Goal: Task Accomplishment & Management: Complete application form

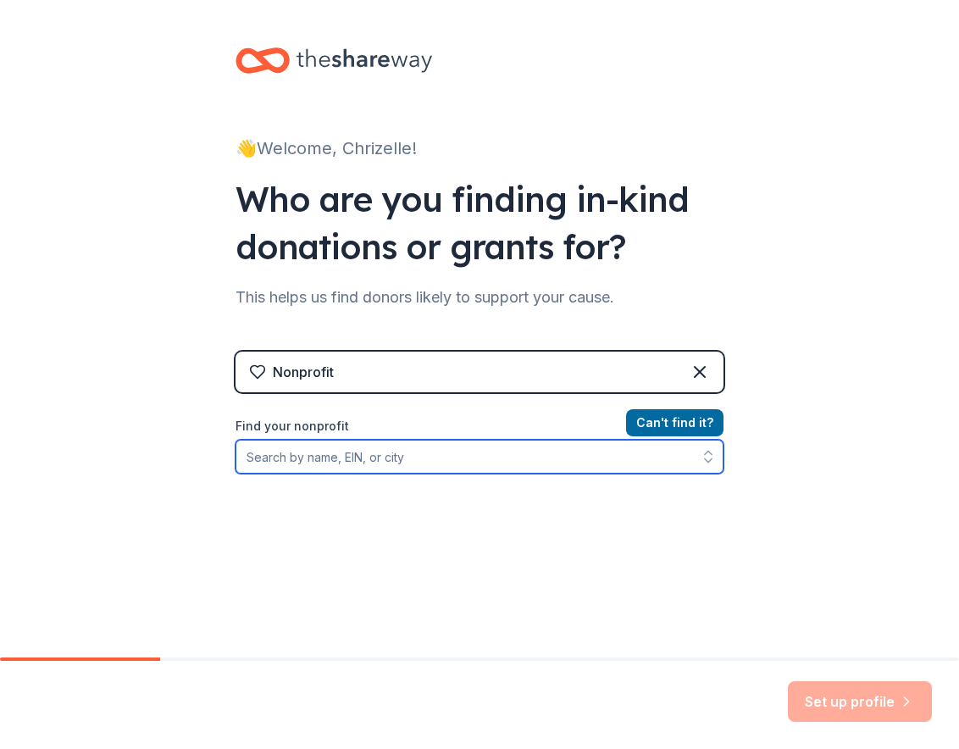
paste input "[US_EMPLOYER_IDENTIFICATION_NUMBER]"
type input "[US_EMPLOYER_IDENTIFICATION_NUMBER]"
click at [702, 455] on icon "button" at bounding box center [707, 456] width 17 height 17
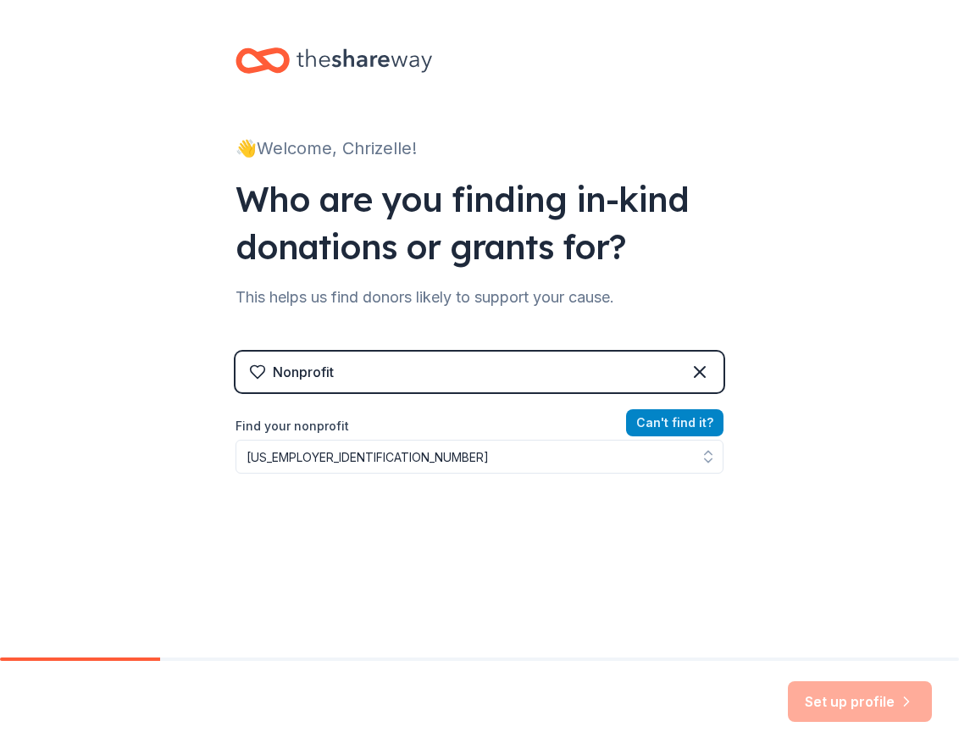
click at [702, 428] on button "Can ' t find it?" at bounding box center [674, 422] width 97 height 27
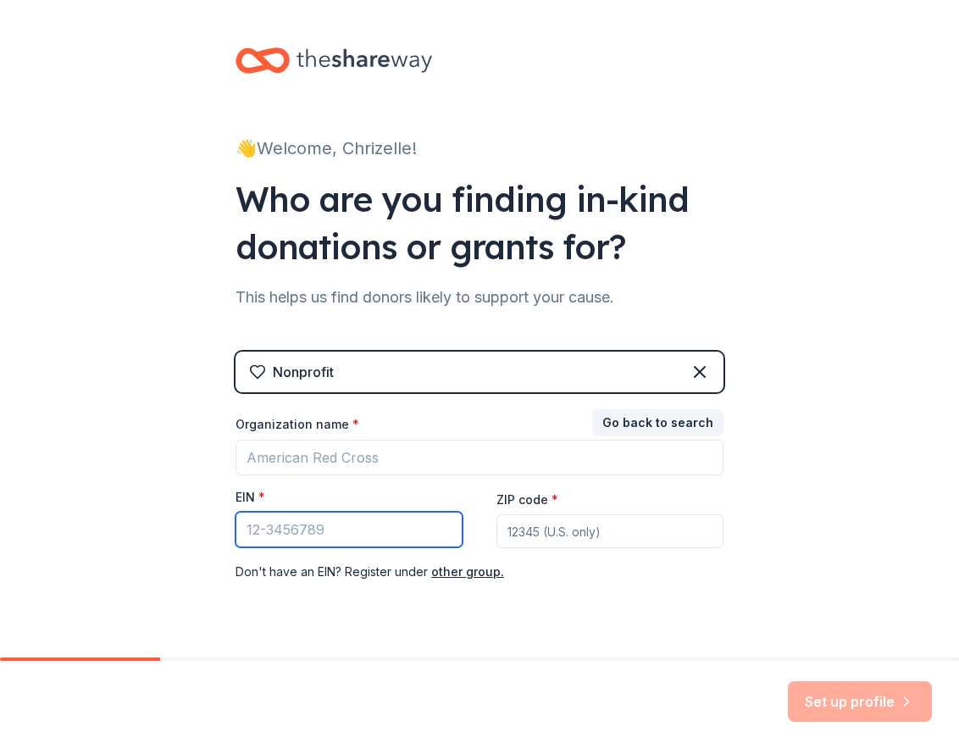
click at [374, 524] on input "EIN *" at bounding box center [348, 529] width 227 height 36
paste input "[US_EMPLOYER_IDENTIFICATION_NUMBER]"
type input "[US_EMPLOYER_IDENTIFICATION_NUMBER]"
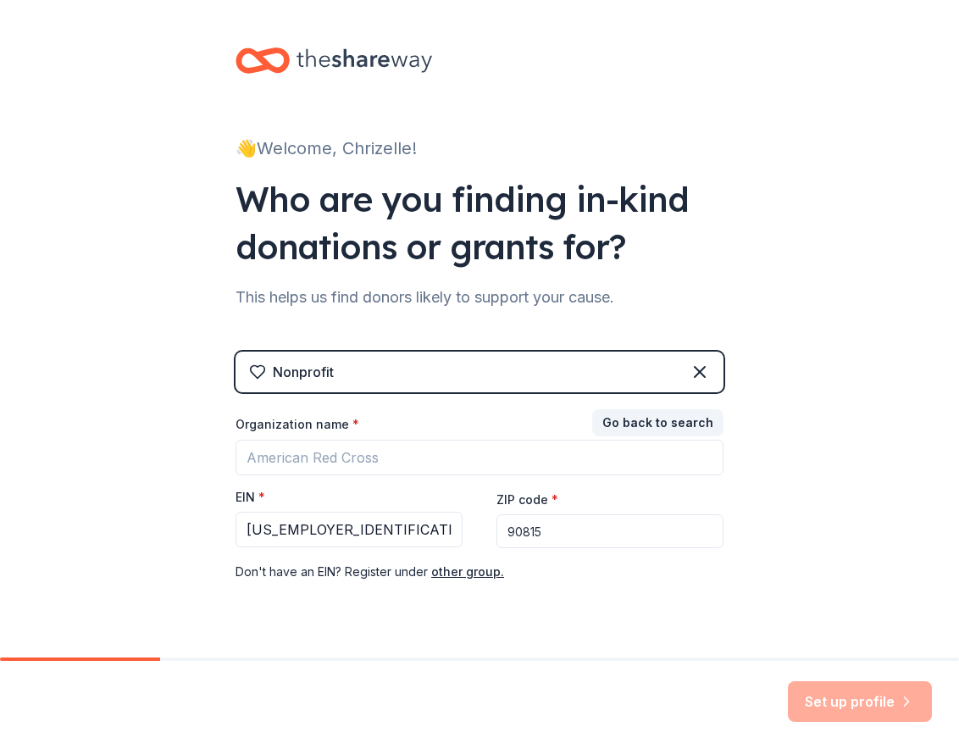
type input "90815"
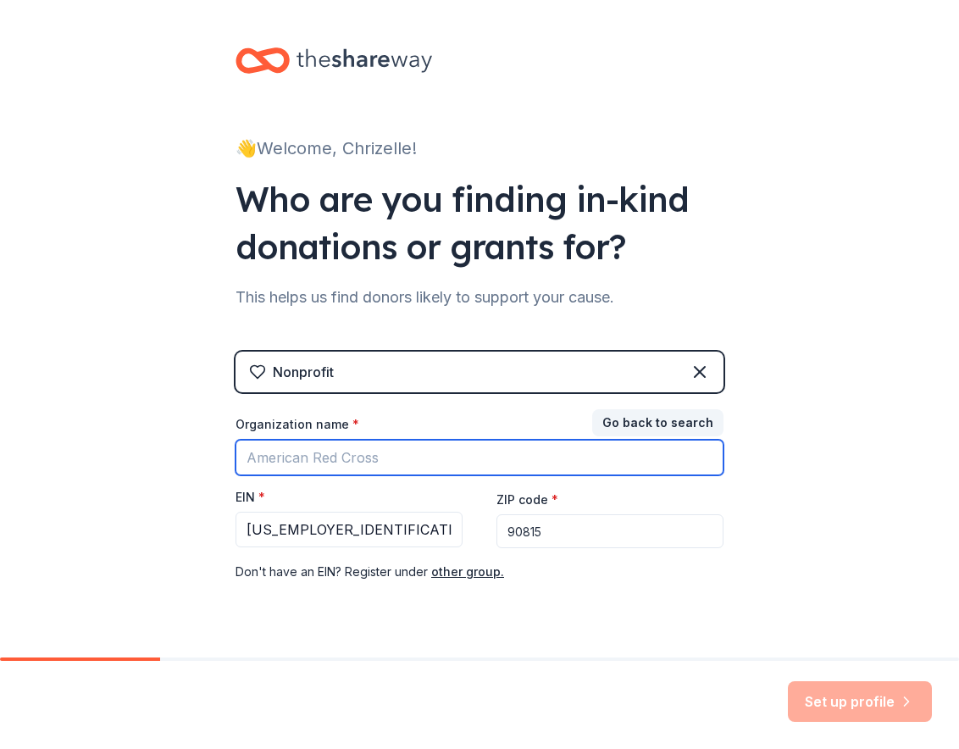
click at [543, 461] on input "Organization name *" at bounding box center [479, 457] width 488 height 36
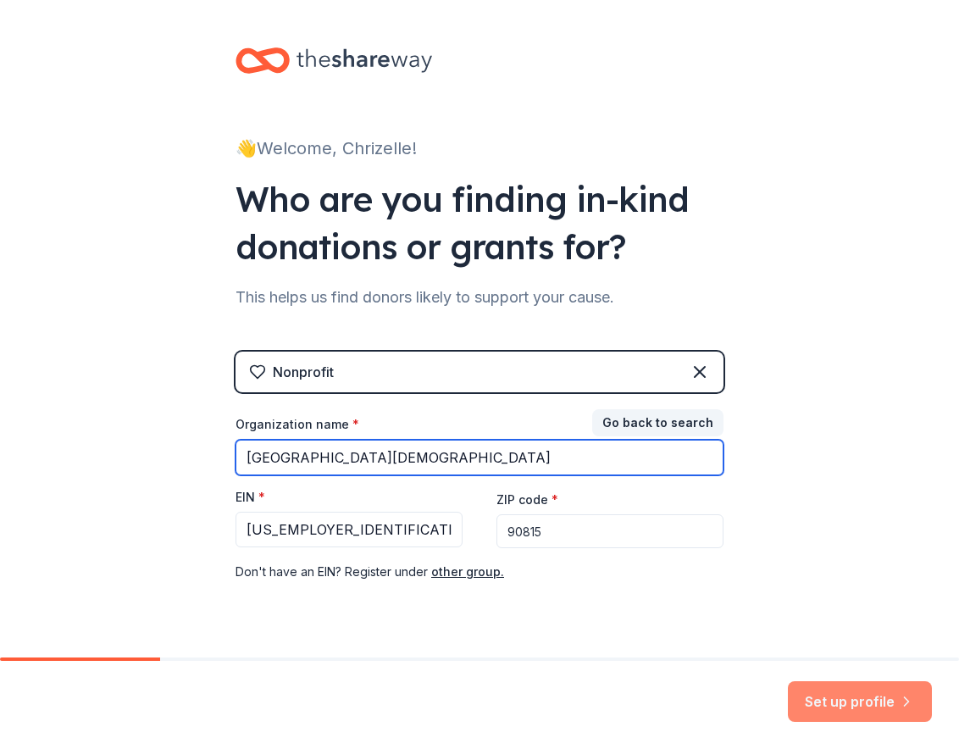
type input "[GEOGRAPHIC_DATA][DEMOGRAPHIC_DATA]"
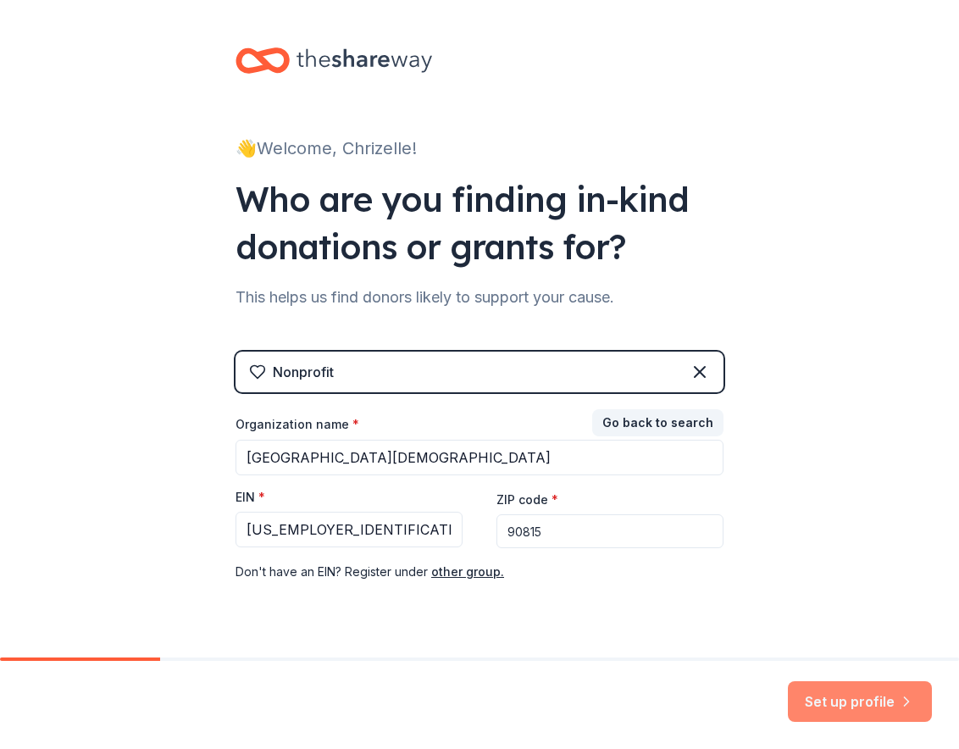
click at [887, 710] on button "Set up profile" at bounding box center [859, 701] width 144 height 41
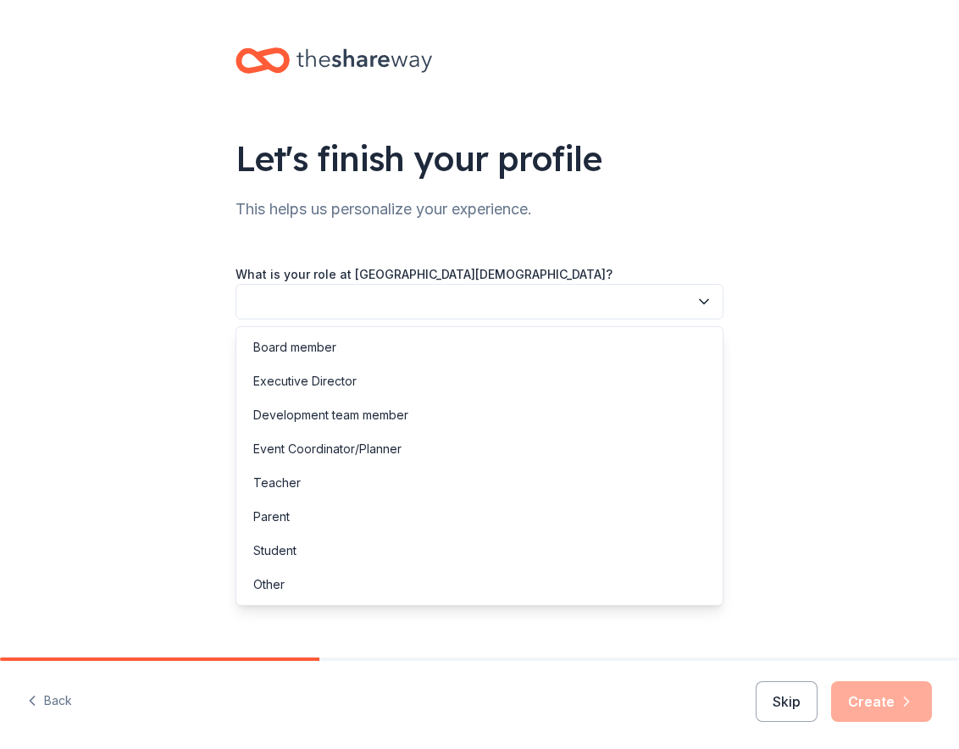
click at [493, 296] on button "button" at bounding box center [479, 302] width 488 height 36
drag, startPoint x: 473, startPoint y: 511, endPoint x: 525, endPoint y: 452, distance: 78.0
click at [525, 452] on div "Board member Executive Director Development team member Event Coordinator/Plann…" at bounding box center [479, 465] width 488 height 279
click at [525, 452] on div "Event Coordinator/Planner" at bounding box center [479, 449] width 479 height 34
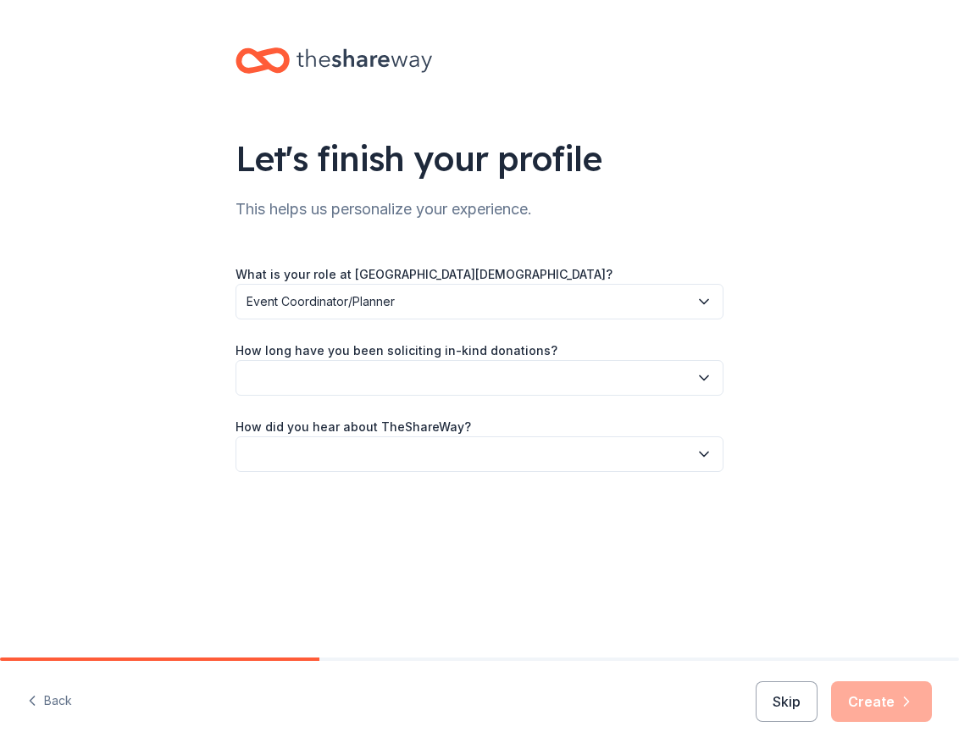
click at [386, 381] on button "button" at bounding box center [479, 378] width 488 height 36
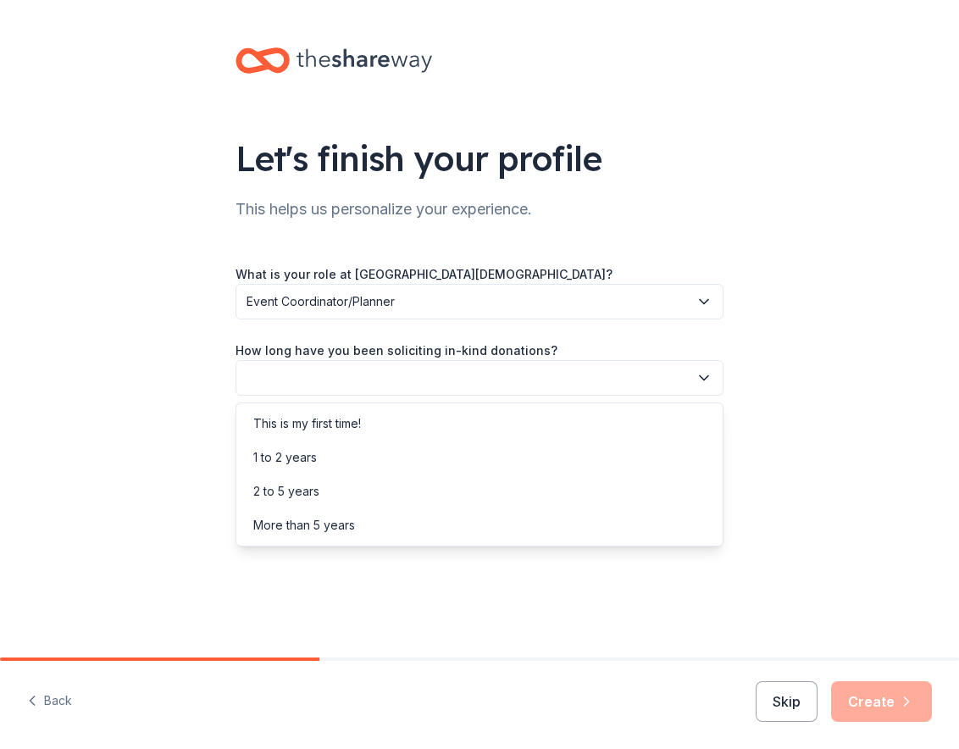
click at [379, 307] on div "What is your role at [GEOGRAPHIC_DATA][DEMOGRAPHIC_DATA]? Event Coordinator/Pla…" at bounding box center [479, 367] width 488 height 208
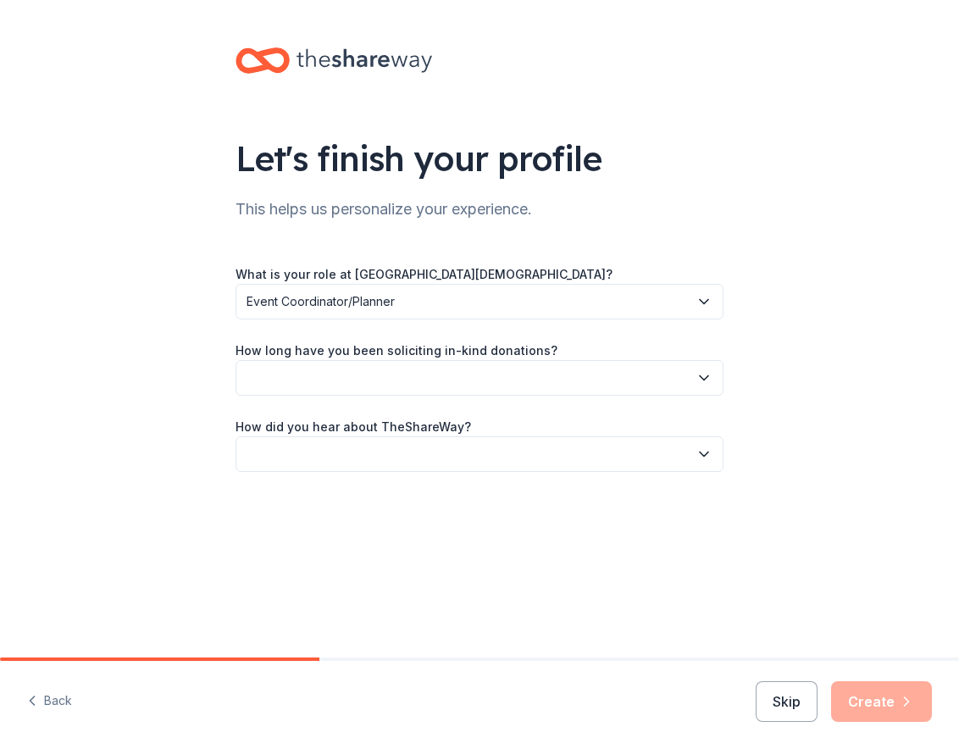
click at [389, 383] on button "button" at bounding box center [479, 378] width 488 height 36
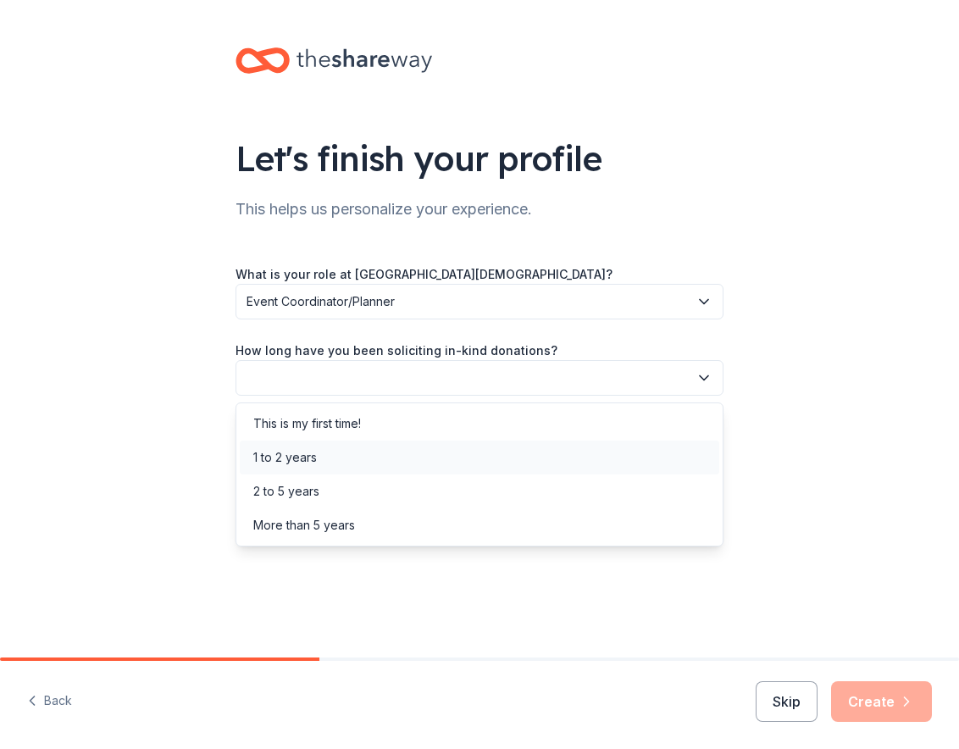
click at [326, 456] on div "1 to 2 years" at bounding box center [479, 457] width 479 height 34
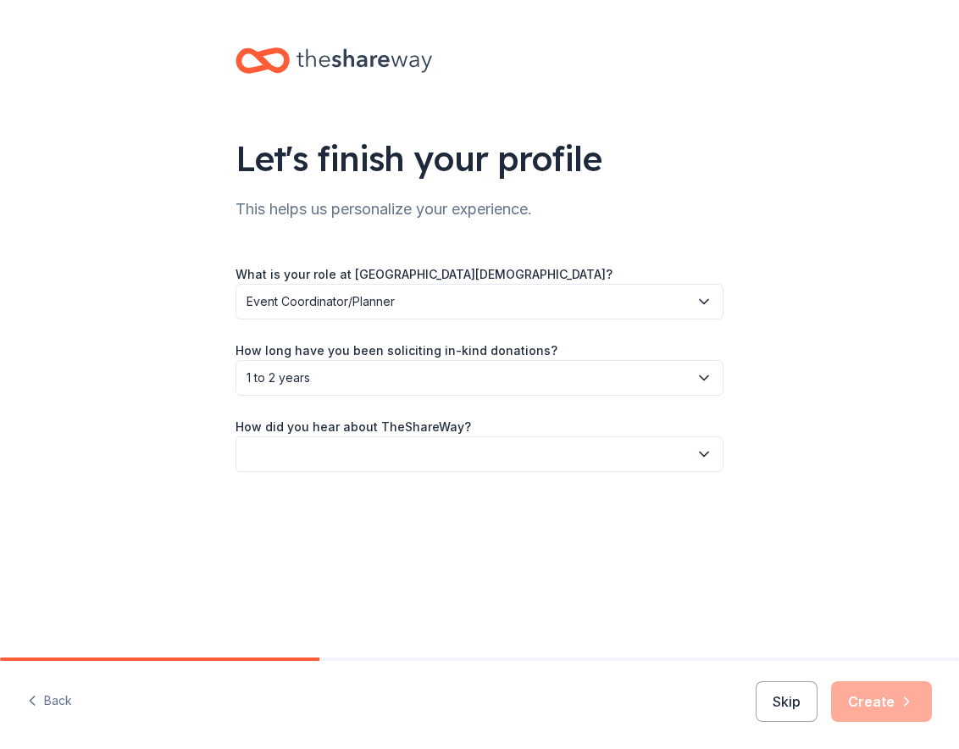
click at [368, 433] on label "How did you hear about TheShareWay?" at bounding box center [352, 426] width 235 height 17
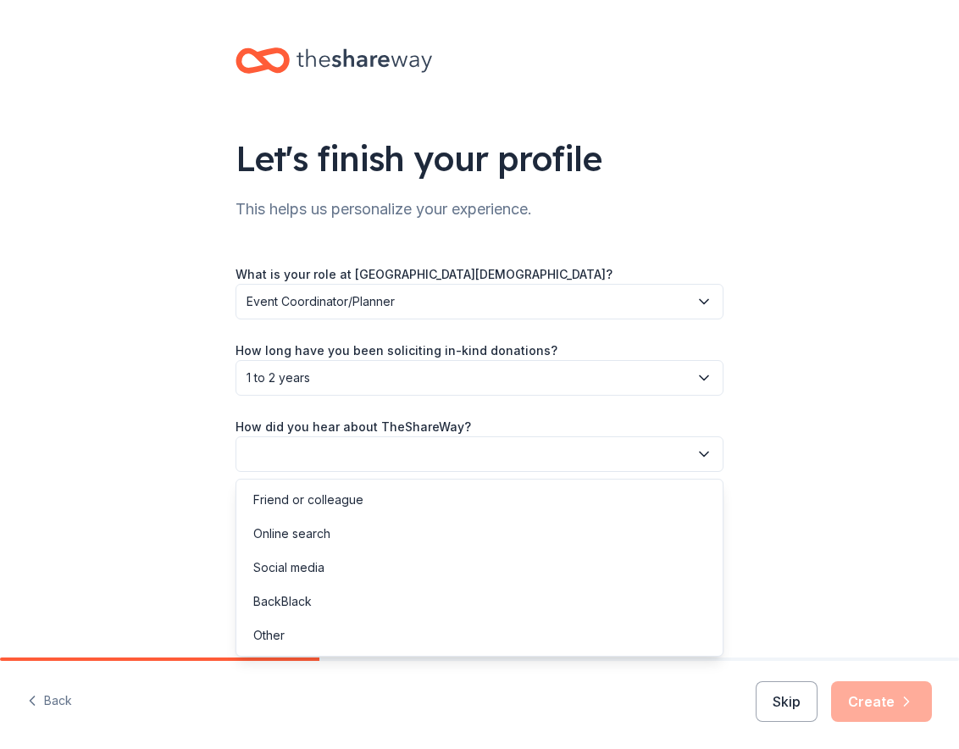
click at [382, 456] on button "button" at bounding box center [479, 454] width 488 height 36
click at [354, 535] on div "Online search" at bounding box center [479, 534] width 479 height 34
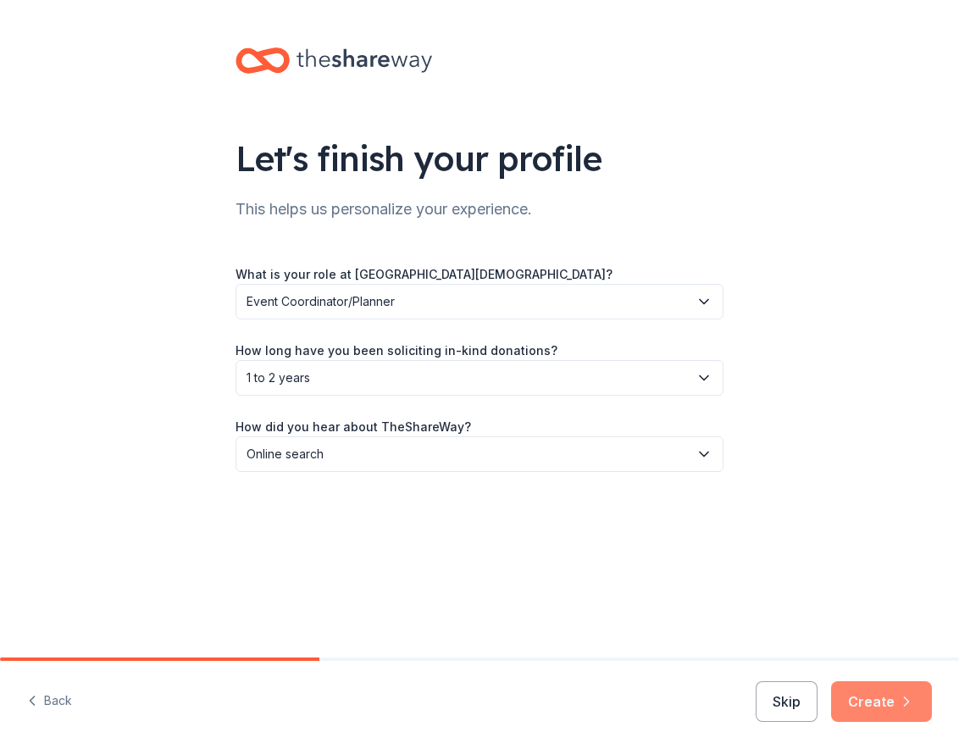
click at [875, 706] on button "Create" at bounding box center [881, 701] width 101 height 41
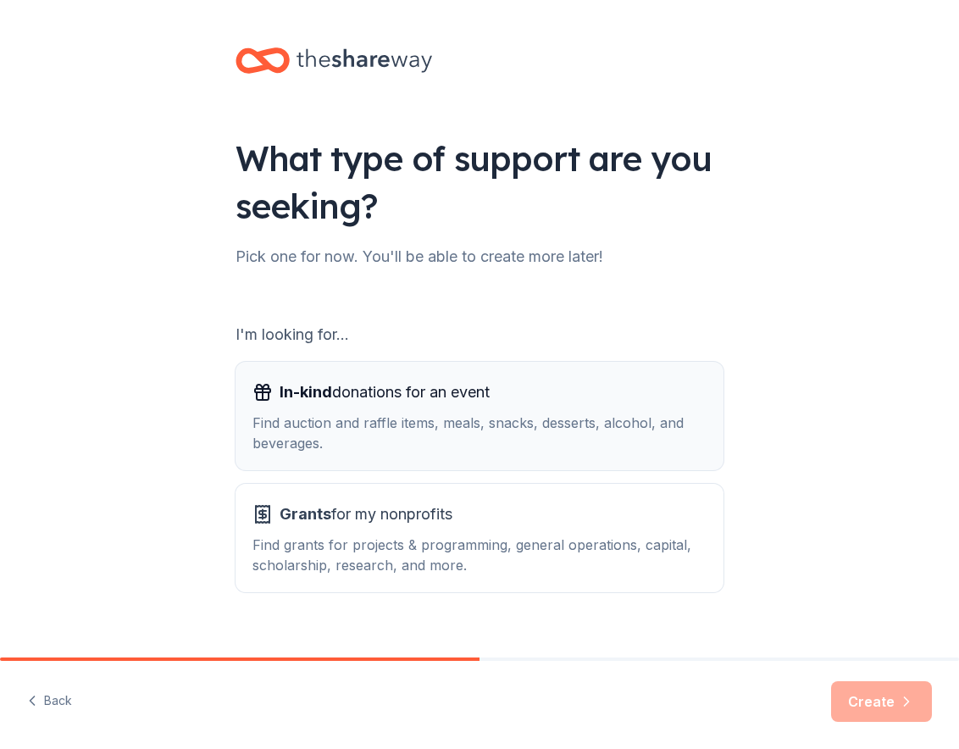
click at [293, 412] on div "In-kind donations for an event Find auction and raffle items, meals, snacks, de…" at bounding box center [479, 415] width 454 height 75
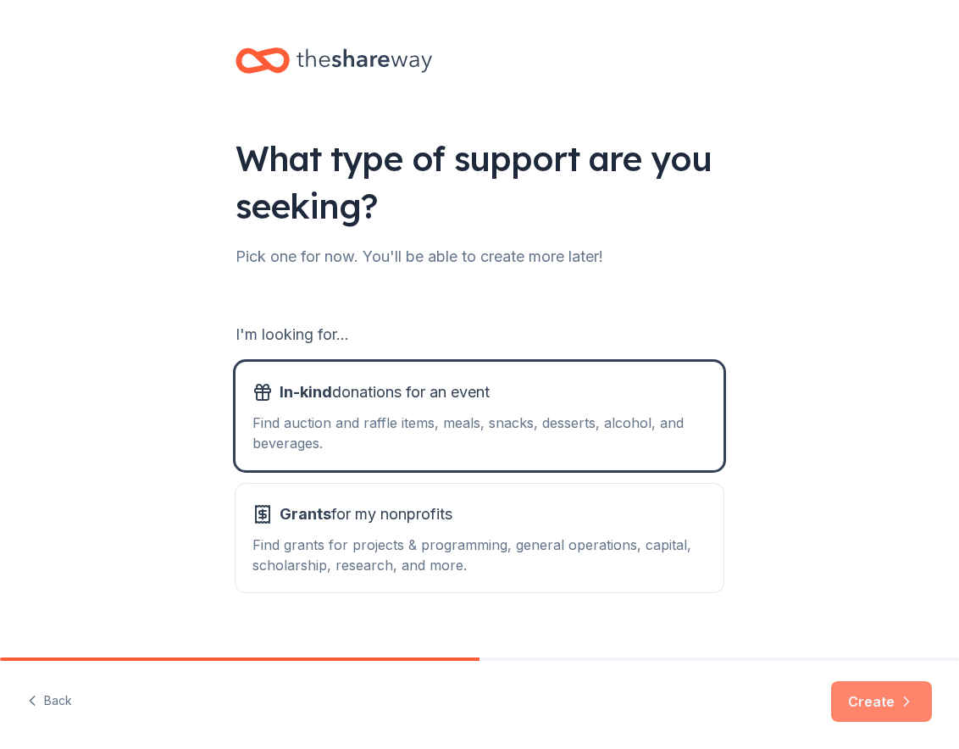
click at [886, 696] on button "Create" at bounding box center [881, 701] width 101 height 41
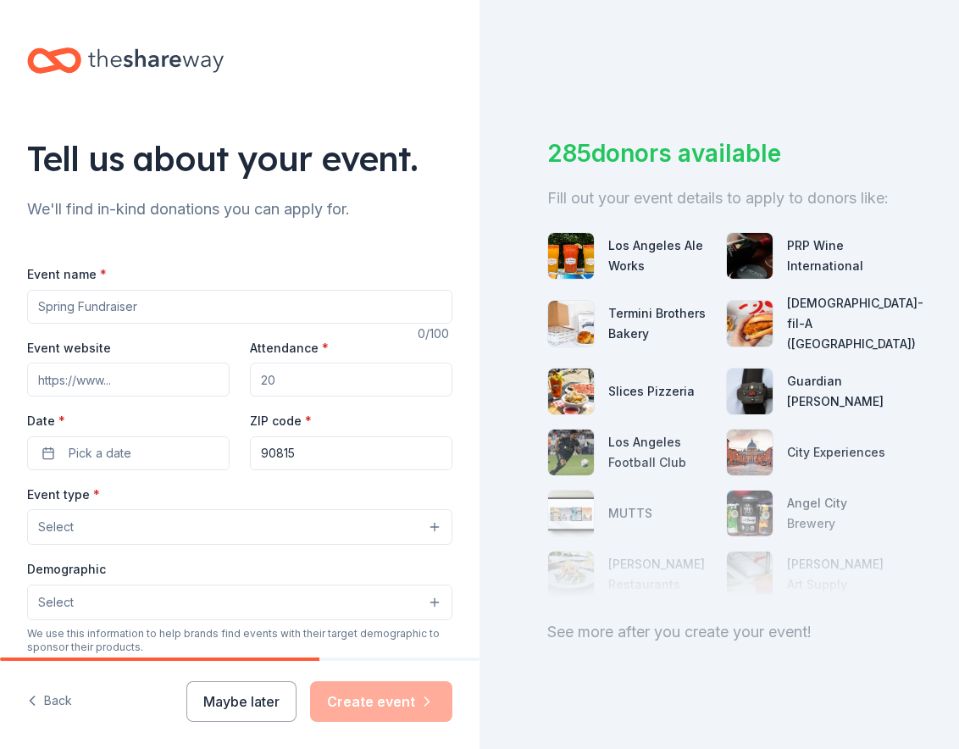
click at [251, 304] on input "Event name *" at bounding box center [239, 307] width 425 height 34
type input "Jog A Thon 2025"
type input "250"
click at [161, 451] on button "Pick a date" at bounding box center [128, 453] width 202 height 34
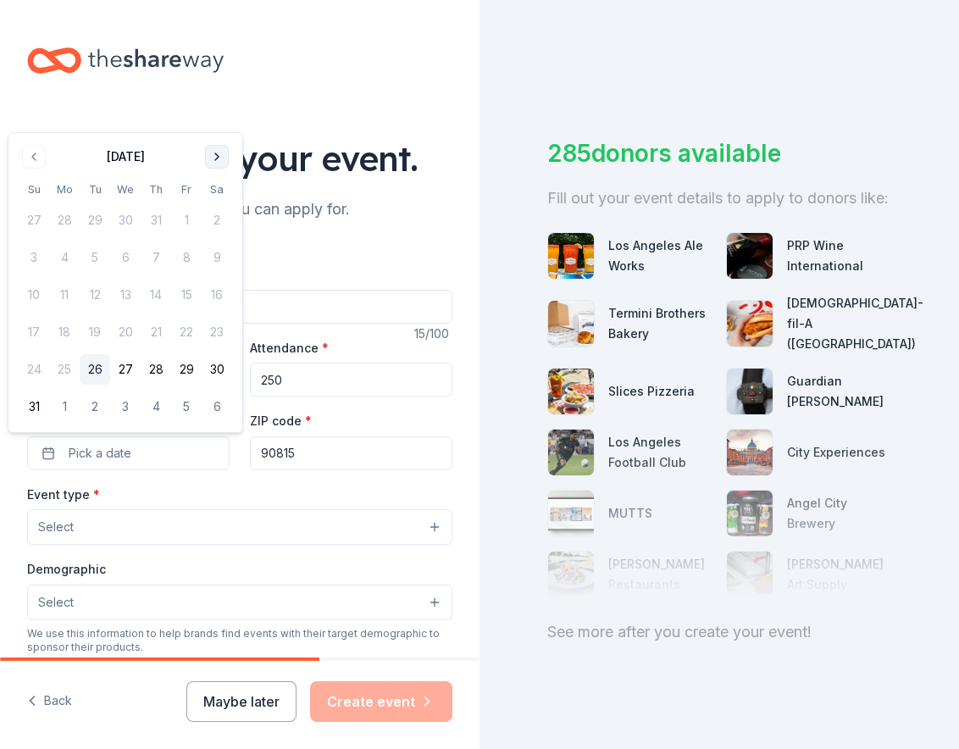
click at [219, 162] on button "Go to next month" at bounding box center [217, 157] width 24 height 24
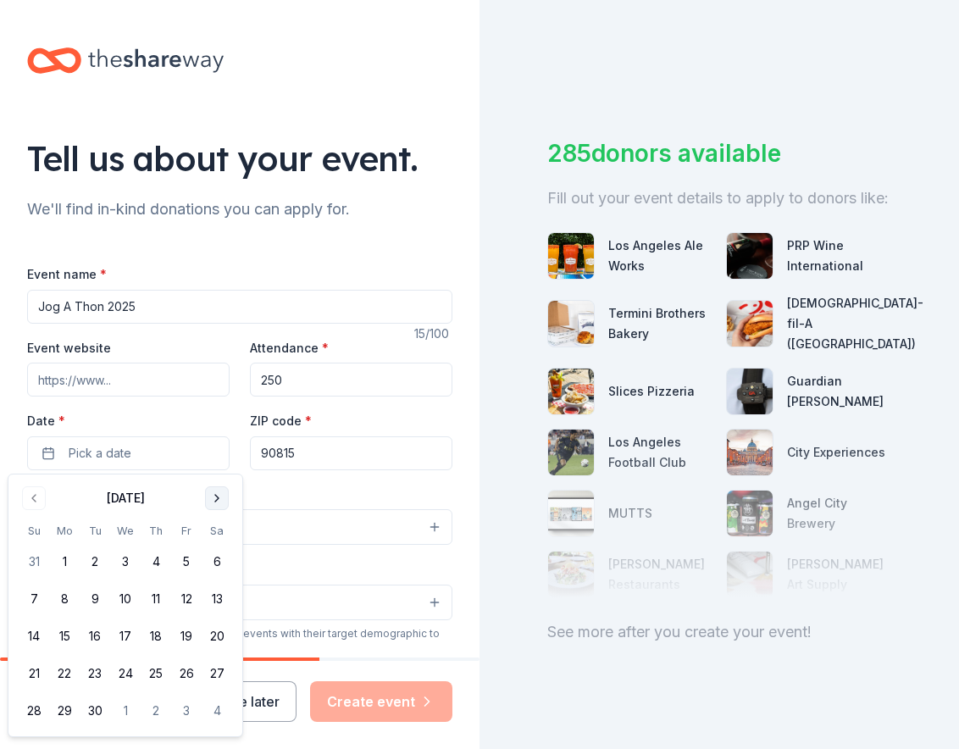
click at [219, 495] on button "Go to next month" at bounding box center [217, 498] width 24 height 24
click at [180, 627] on button "17" at bounding box center [186, 636] width 30 height 30
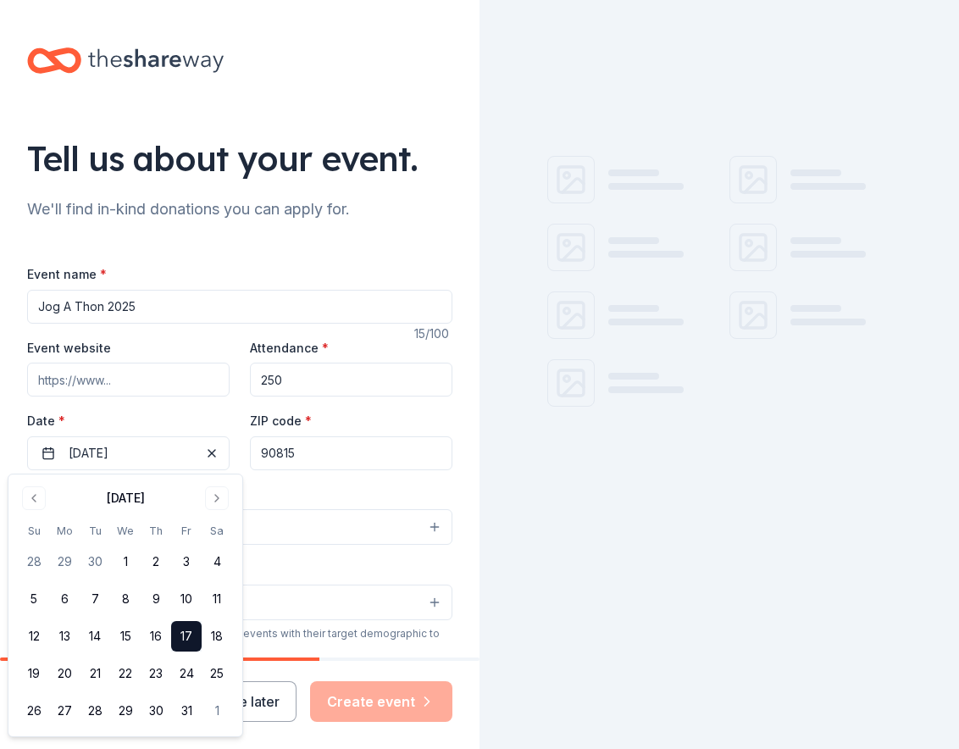
click at [356, 494] on div "Event type * Select" at bounding box center [239, 514] width 425 height 62
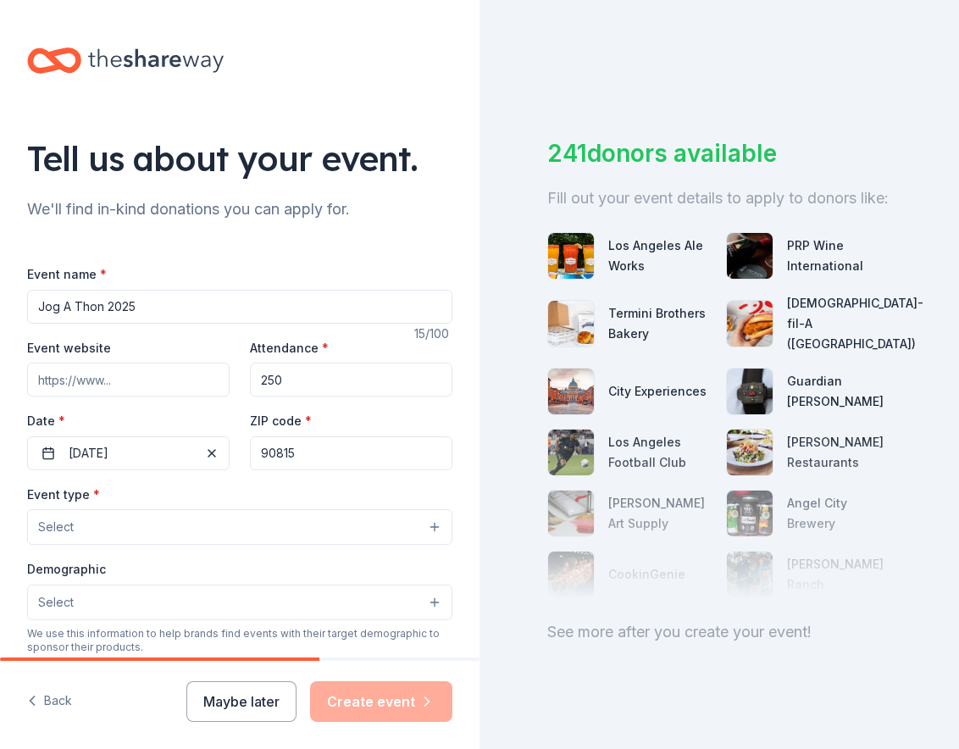
click at [222, 529] on button "Select" at bounding box center [239, 527] width 425 height 36
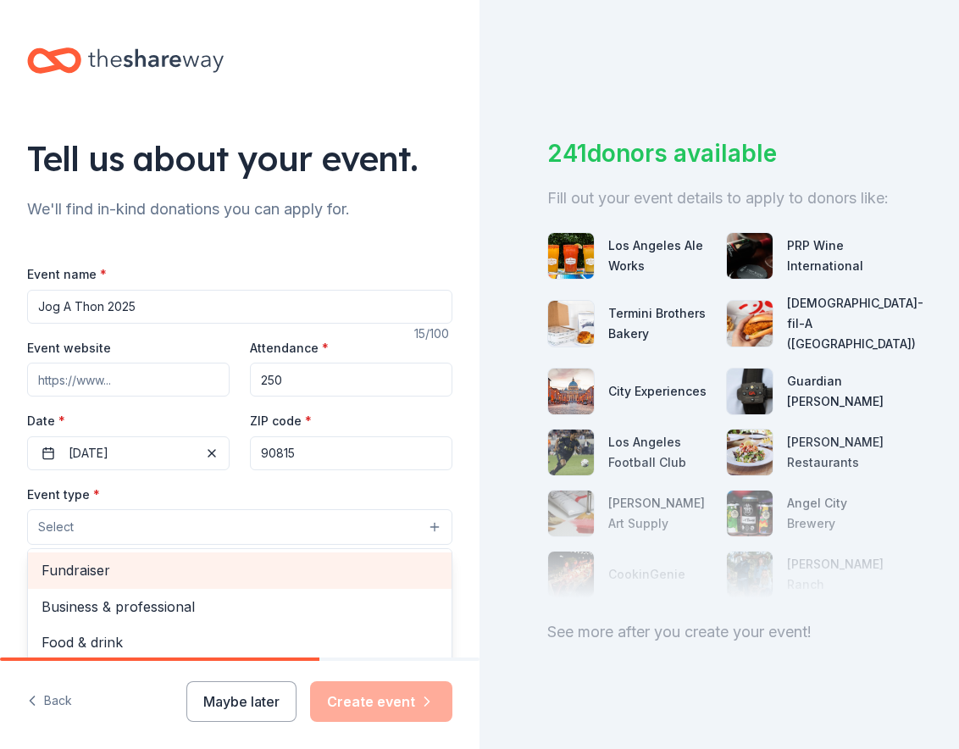
click at [217, 565] on span "Fundraiser" at bounding box center [239, 570] width 396 height 22
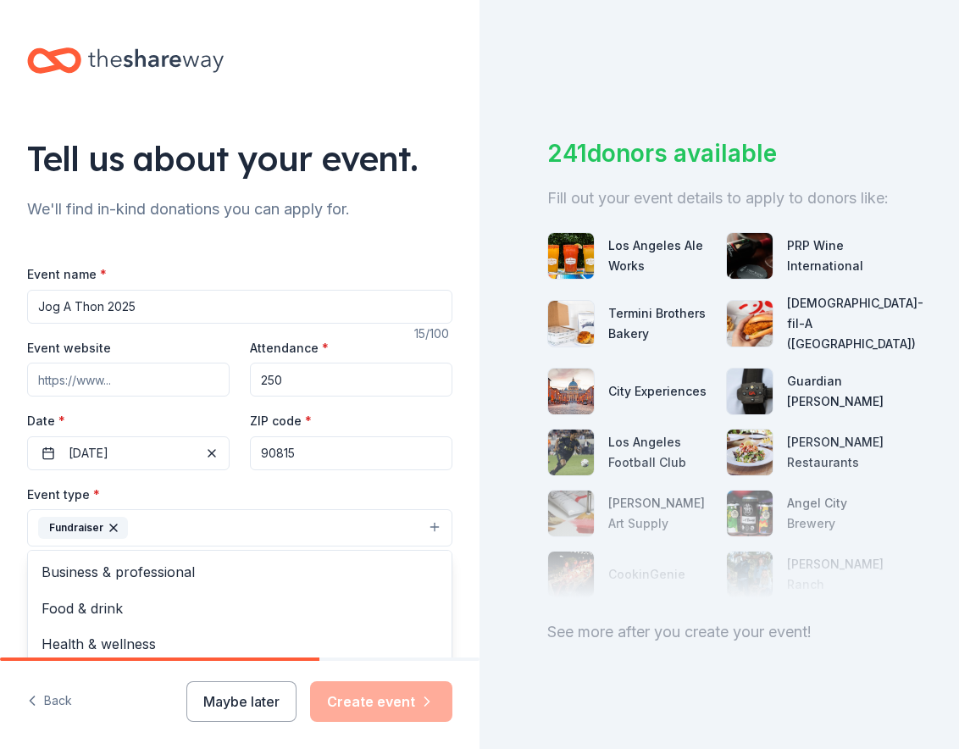
click at [466, 483] on div "Tell us about your event. We'll find in-kind donations you can apply for. Event…" at bounding box center [239, 564] width 479 height 1129
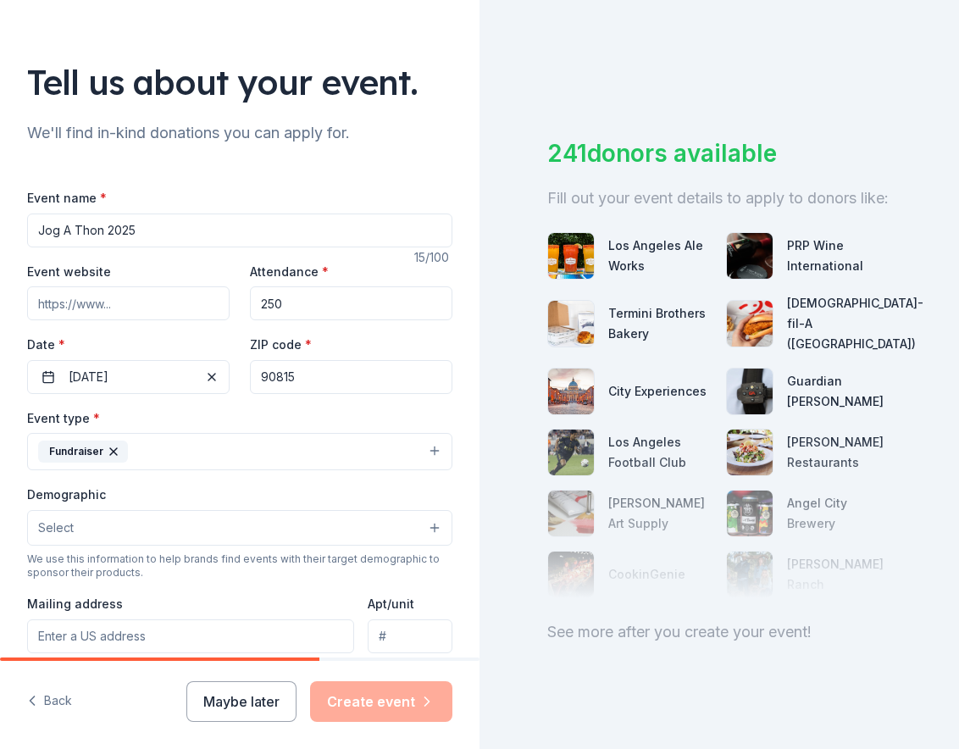
scroll to position [254, 0]
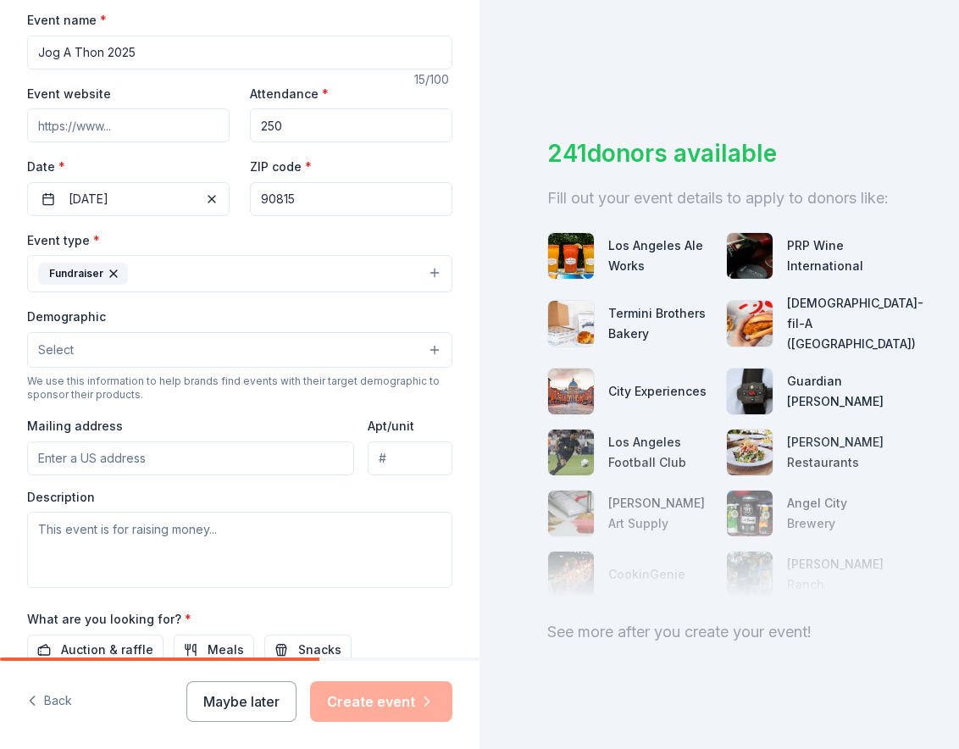
click at [157, 337] on button "Select" at bounding box center [239, 350] width 425 height 36
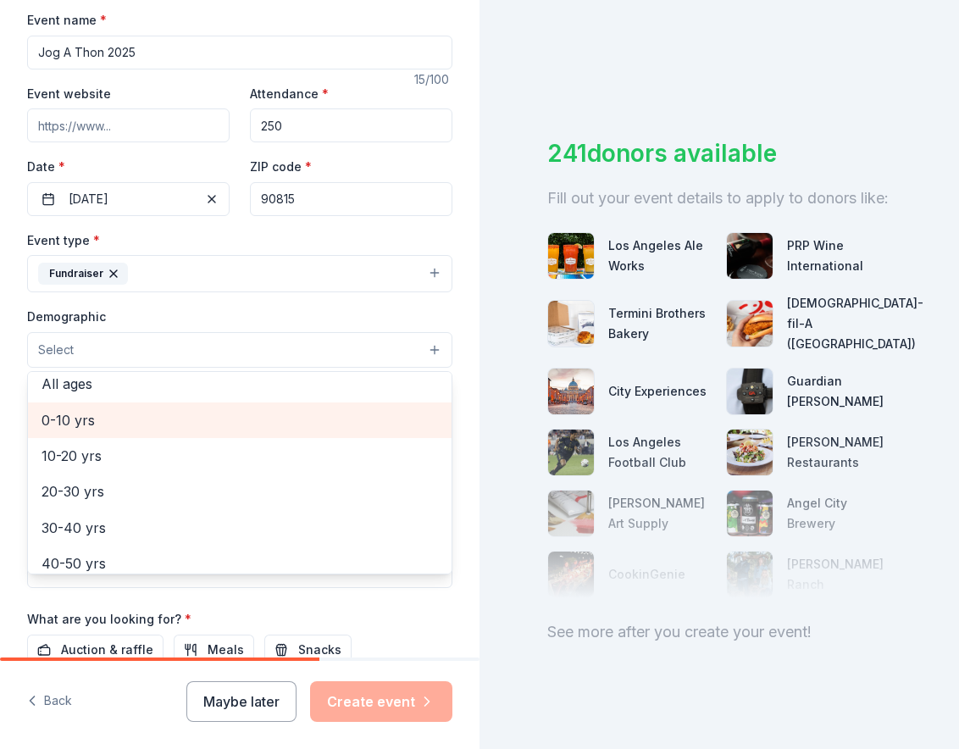
scroll to position [0, 0]
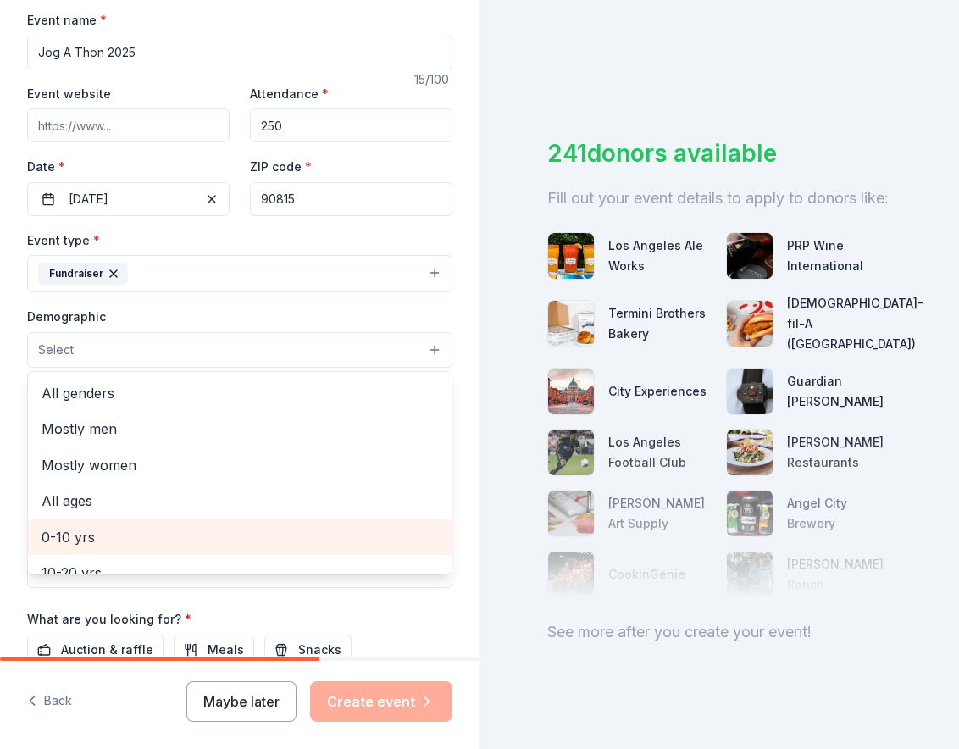
click at [149, 535] on span "0-10 yrs" at bounding box center [239, 537] width 396 height 22
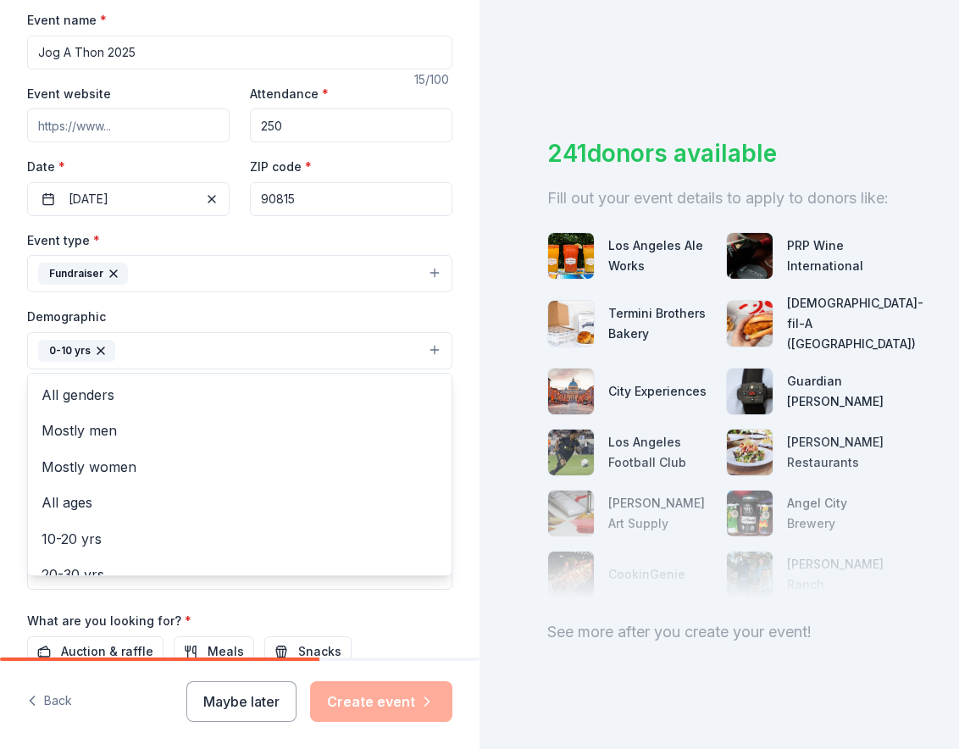
click at [411, 320] on div "Demographic 0-10 yrs All genders Mostly men Mostly women All ages [DEMOGRAPHIC_…" at bounding box center [239, 338] width 425 height 64
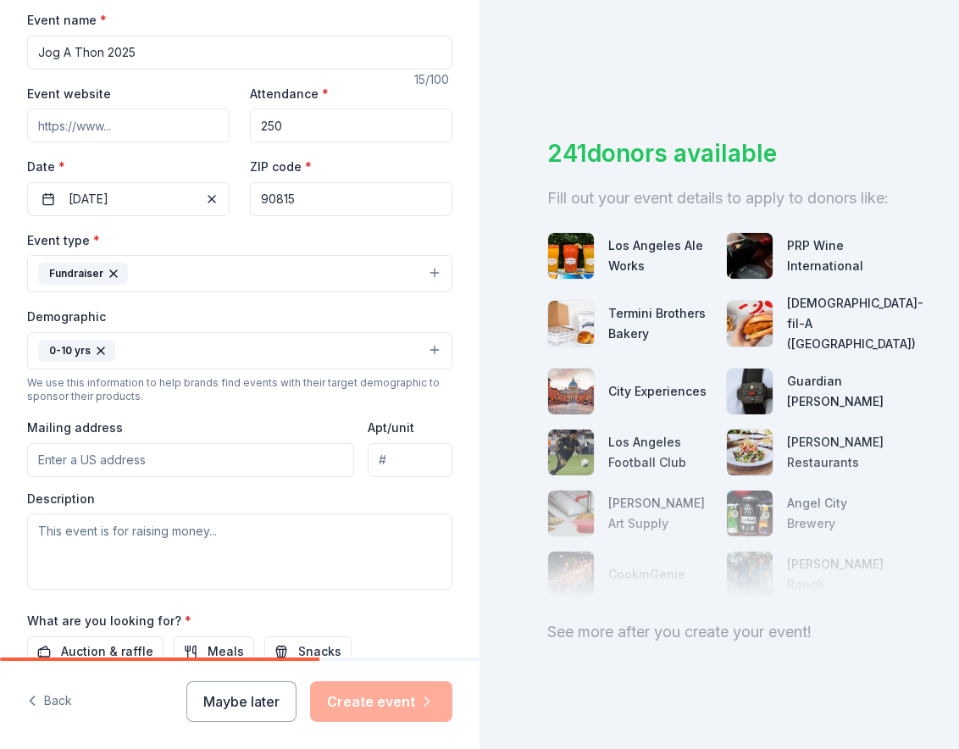
click at [116, 450] on input "Mailing address" at bounding box center [190, 460] width 327 height 34
type input "[STREET_ADDRESS]"
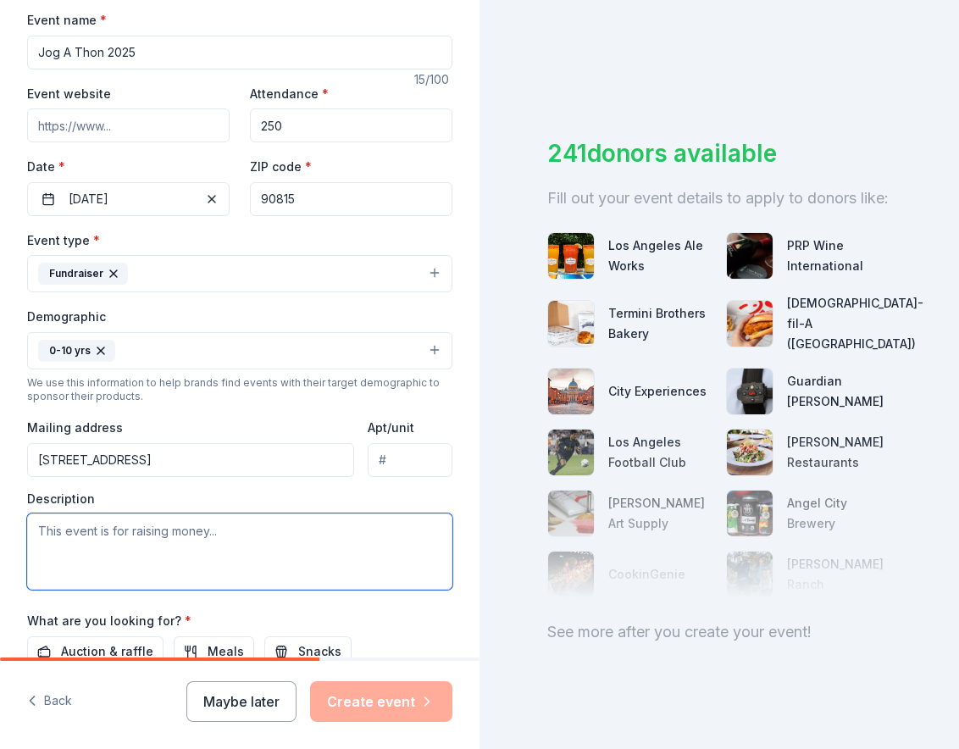
click at [294, 540] on textarea at bounding box center [239, 551] width 425 height 76
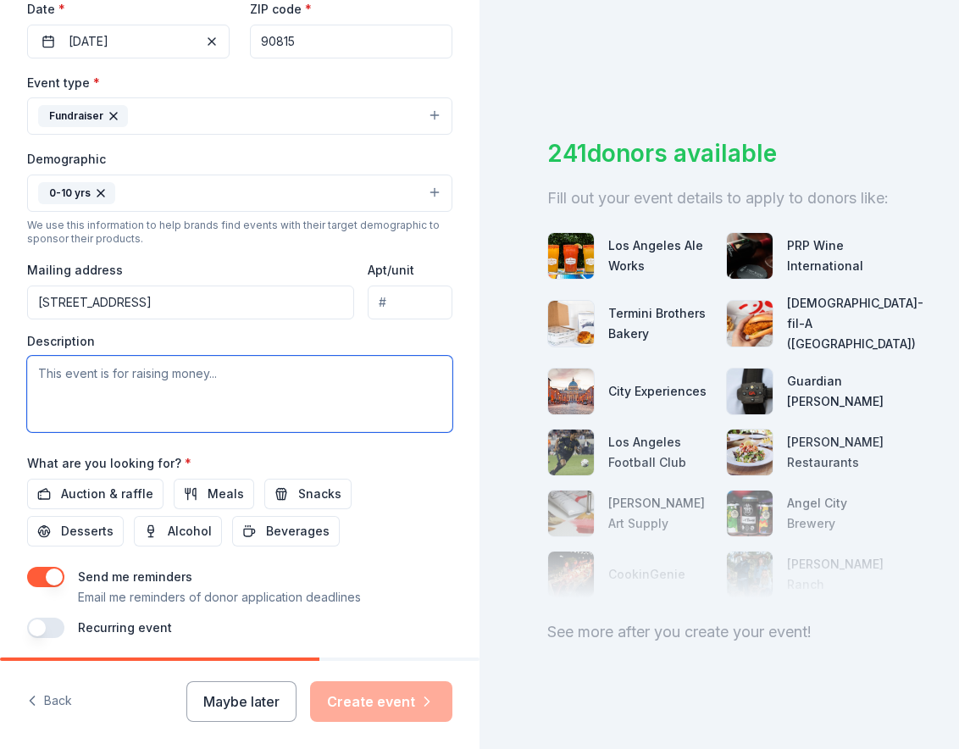
scroll to position [423, 0]
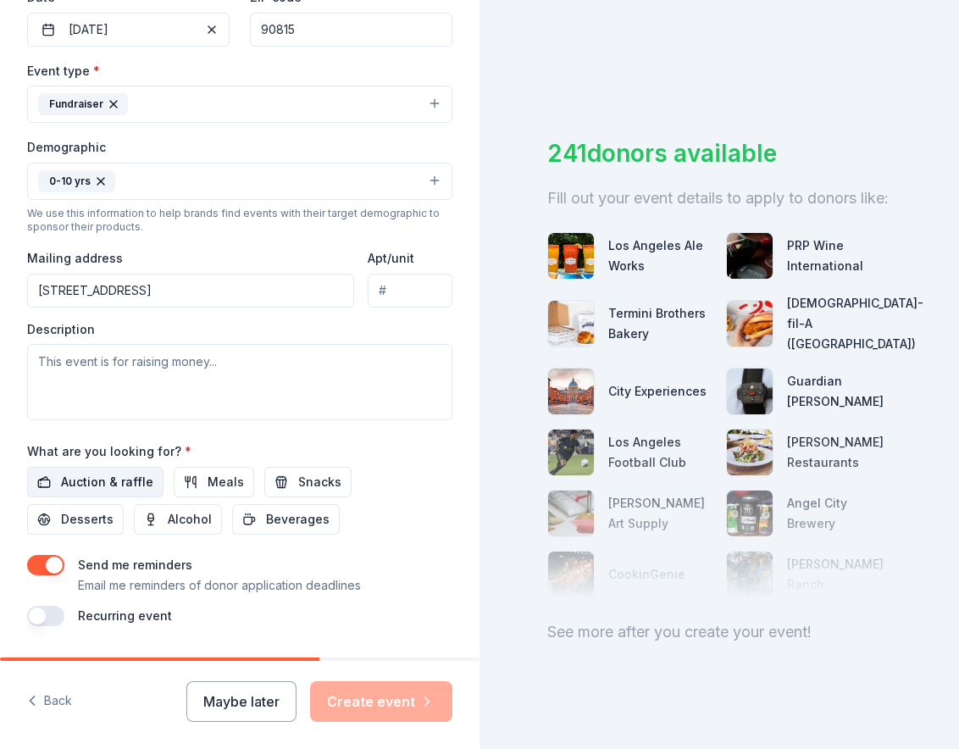
click at [116, 483] on span "Auction & raffle" at bounding box center [107, 482] width 92 height 20
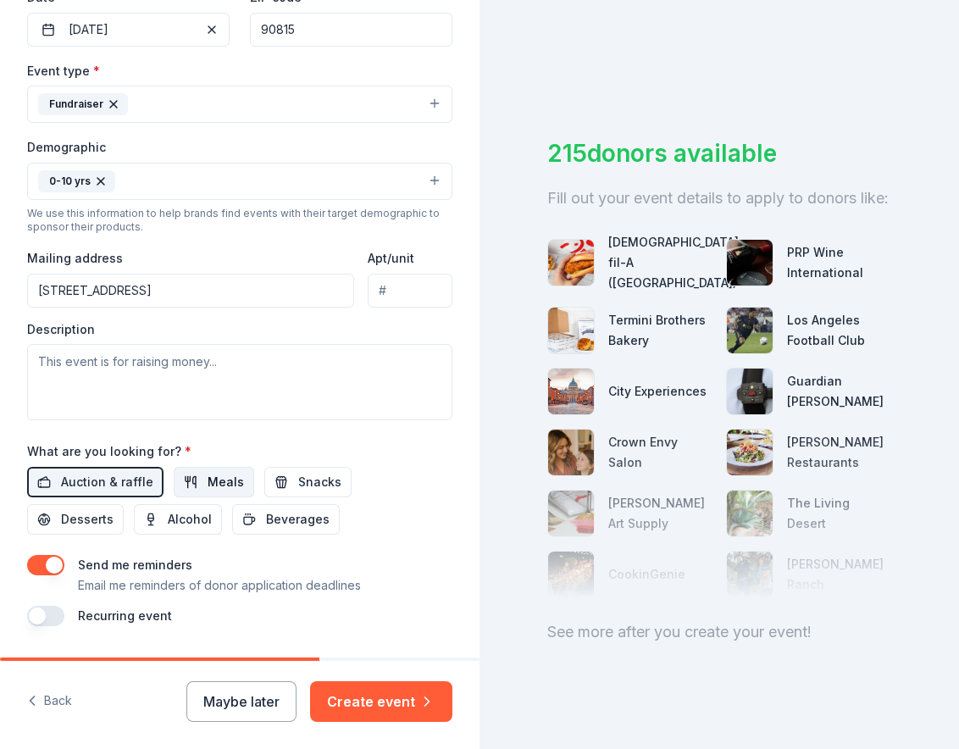
click at [216, 481] on span "Meals" at bounding box center [225, 482] width 36 height 20
click at [270, 474] on button "Snacks" at bounding box center [307, 482] width 87 height 30
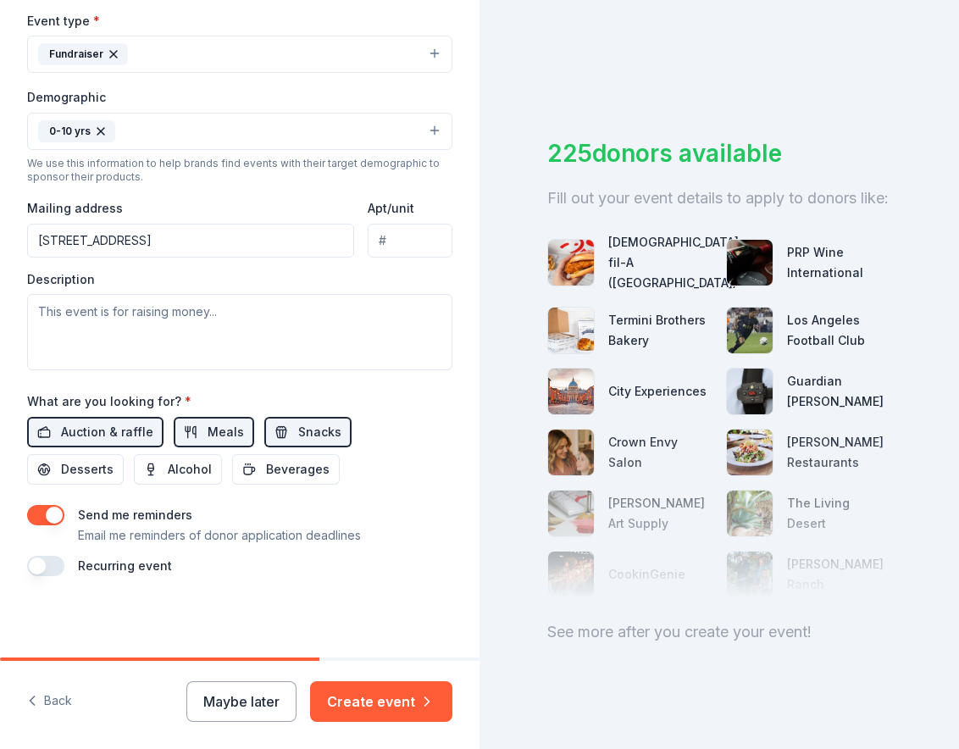
click at [52, 571] on button "button" at bounding box center [45, 565] width 37 height 20
drag, startPoint x: 354, startPoint y: 550, endPoint x: 386, endPoint y: 536, distance: 34.9
click at [356, 549] on div "Send me reminders Email me reminders of donor application deadlines Recurring e…" at bounding box center [239, 571] width 425 height 132
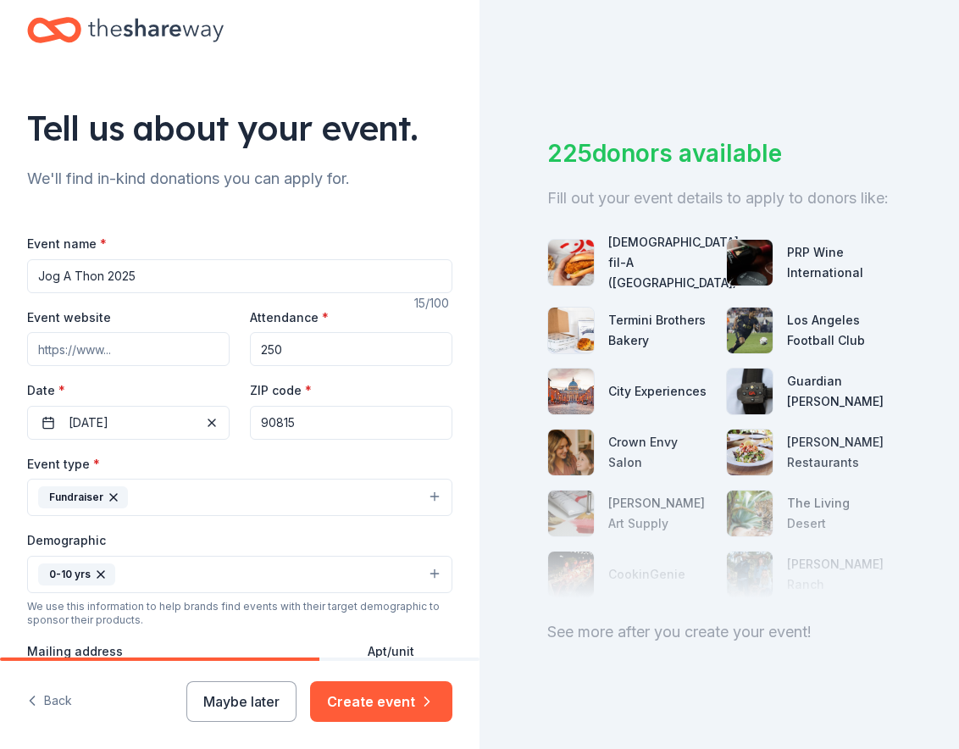
scroll to position [534, 0]
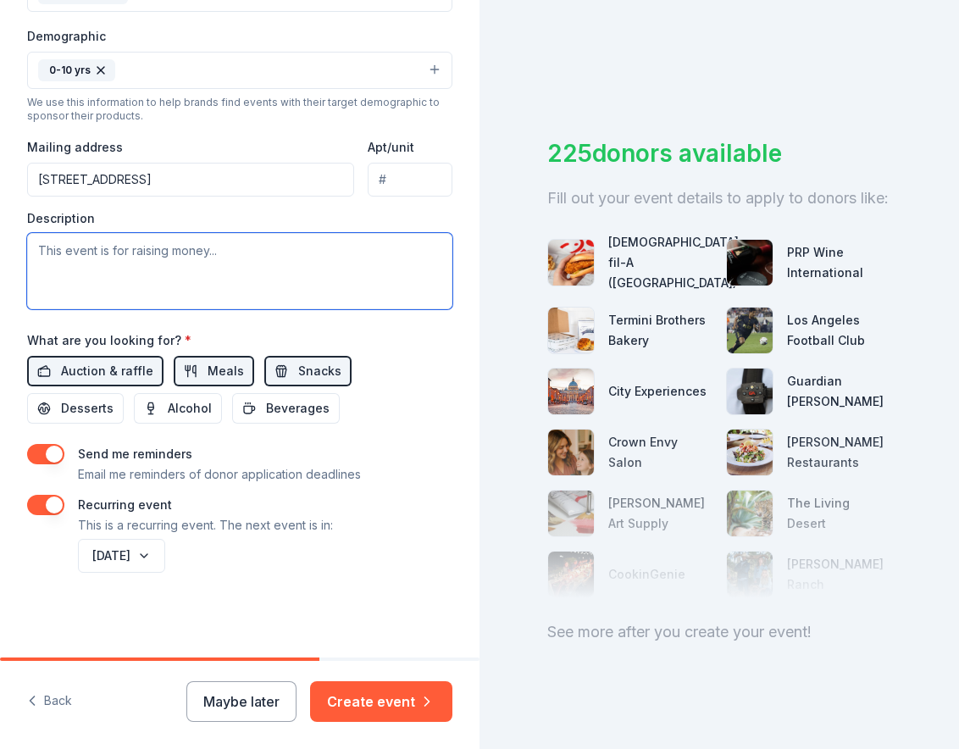
click at [214, 270] on textarea at bounding box center [239, 271] width 425 height 76
paste textarea "[GEOGRAPHIC_DATA][DEMOGRAPHIC_DATA][DEMOGRAPHIC_DATA] appreciates your support …"
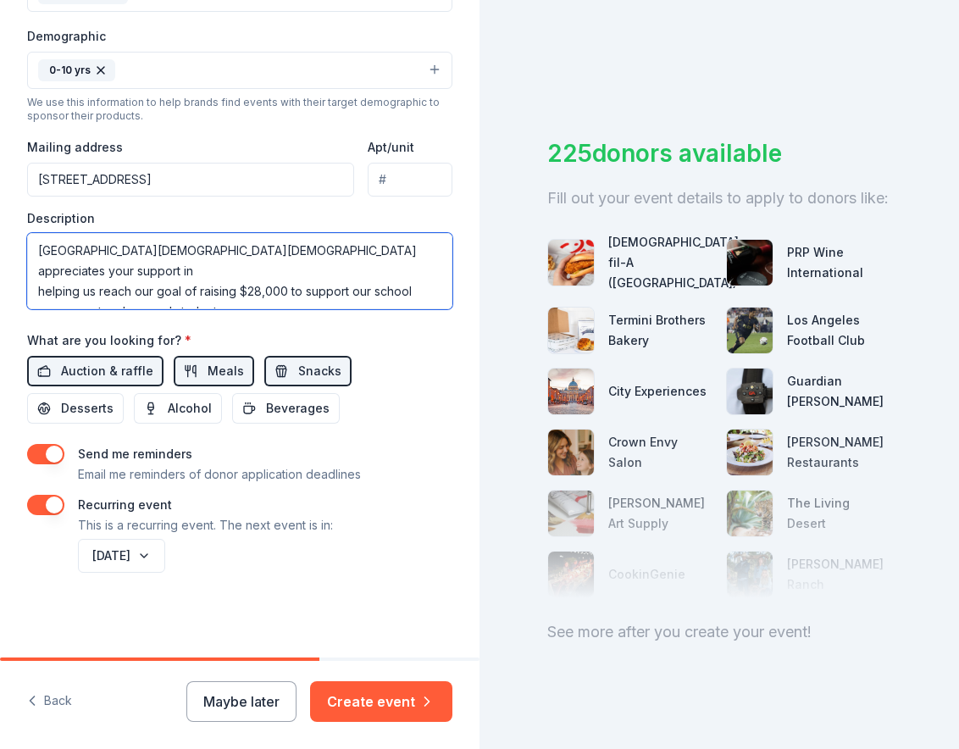
drag, startPoint x: 244, startPoint y: 247, endPoint x: 309, endPoint y: 248, distance: 65.2
click at [309, 248] on textarea "[GEOGRAPHIC_DATA][DEMOGRAPHIC_DATA][DEMOGRAPHIC_DATA] appreciates your support …" at bounding box center [239, 271] width 425 height 76
click at [257, 268] on textarea "Our [DEMOGRAPHIC_DATA][GEOGRAPHIC_DATA][DEMOGRAPHIC_DATA] is looking for your s…" at bounding box center [239, 271] width 425 height 76
click at [237, 251] on textarea "[GEOGRAPHIC_DATA][DEMOGRAPHIC_DATA][DEMOGRAPHIC_DATA] is looking for your suppo…" at bounding box center [239, 271] width 425 height 76
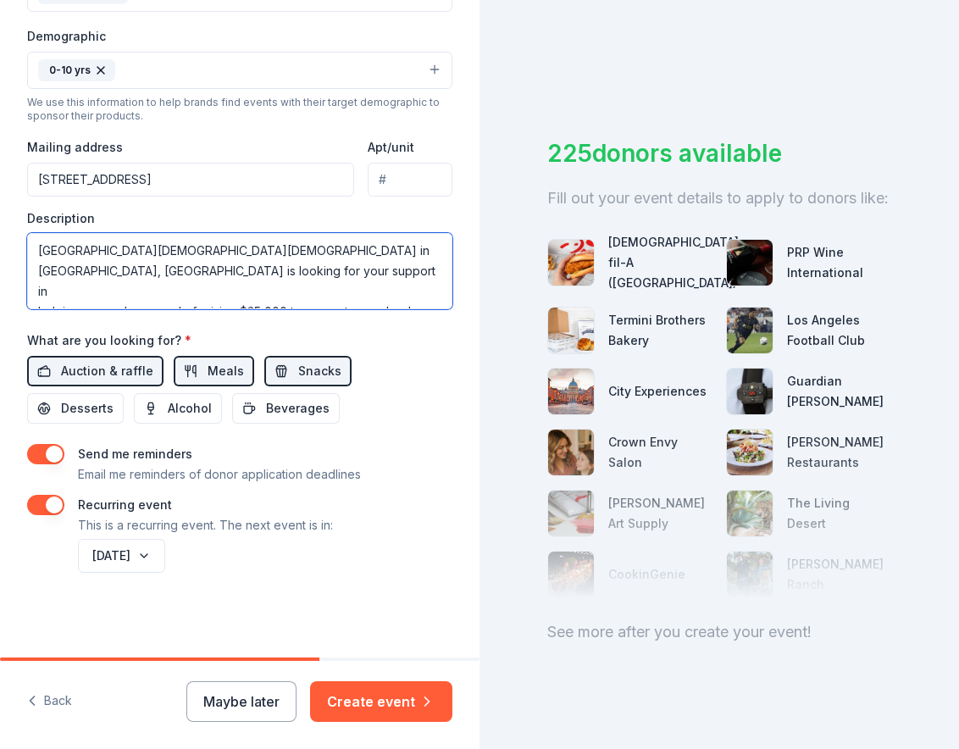
click at [213, 268] on textarea "[GEOGRAPHIC_DATA][DEMOGRAPHIC_DATA][DEMOGRAPHIC_DATA] in [GEOGRAPHIC_DATA], [GE…" at bounding box center [239, 271] width 425 height 76
click at [213, 292] on textarea "[GEOGRAPHIC_DATA][DEMOGRAPHIC_DATA][DEMOGRAPHIC_DATA] in [GEOGRAPHIC_DATA], [GE…" at bounding box center [239, 271] width 425 height 76
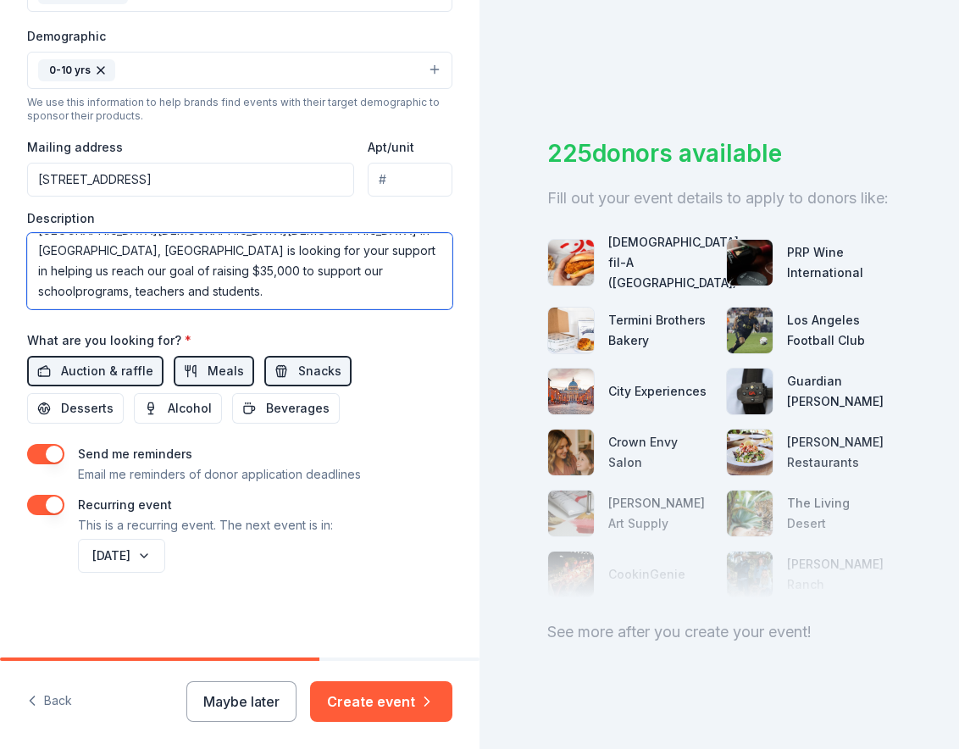
scroll to position [0, 0]
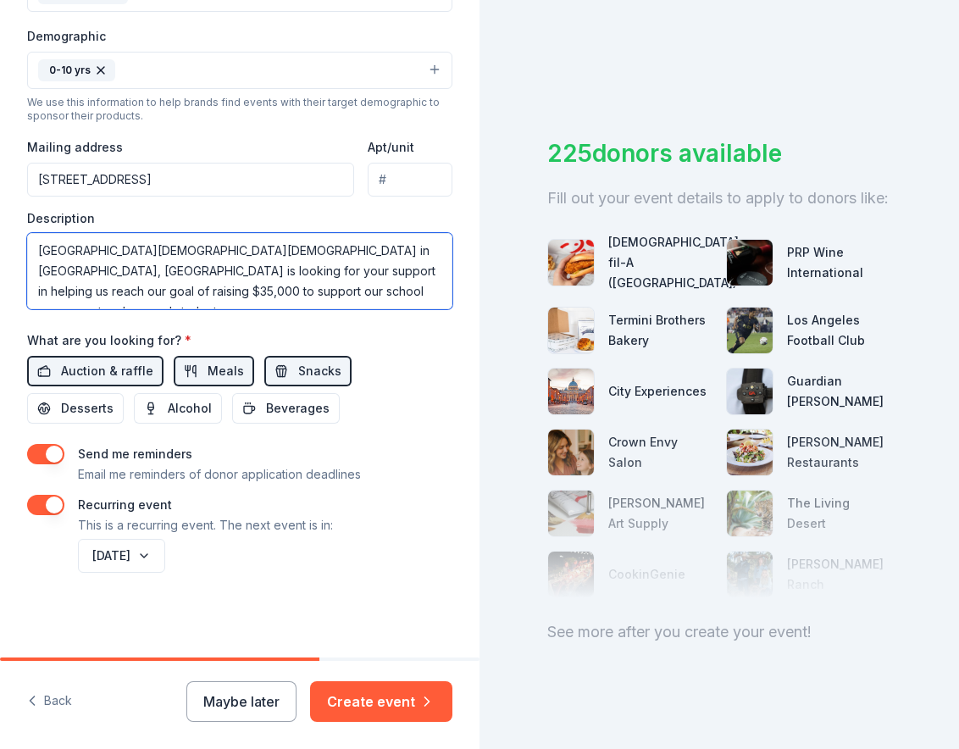
click at [395, 286] on textarea "[GEOGRAPHIC_DATA][DEMOGRAPHIC_DATA][DEMOGRAPHIC_DATA] in [GEOGRAPHIC_DATA], [GE…" at bounding box center [239, 271] width 425 height 76
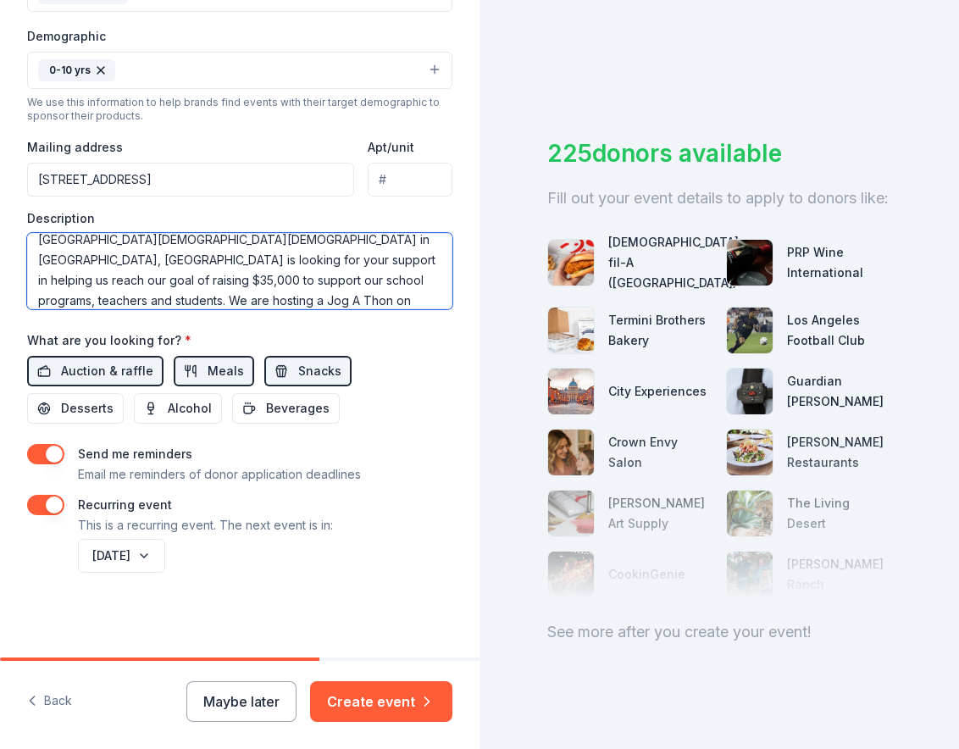
click at [352, 304] on textarea "[GEOGRAPHIC_DATA][DEMOGRAPHIC_DATA][DEMOGRAPHIC_DATA] in [GEOGRAPHIC_DATA], [GE…" at bounding box center [239, 271] width 425 height 76
click at [324, 299] on textarea "[GEOGRAPHIC_DATA][DEMOGRAPHIC_DATA][DEMOGRAPHIC_DATA] in [GEOGRAPHIC_DATA], [GE…" at bounding box center [239, 271] width 425 height 76
drag, startPoint x: 41, startPoint y: 259, endPoint x: 335, endPoint y: 257, distance: 294.7
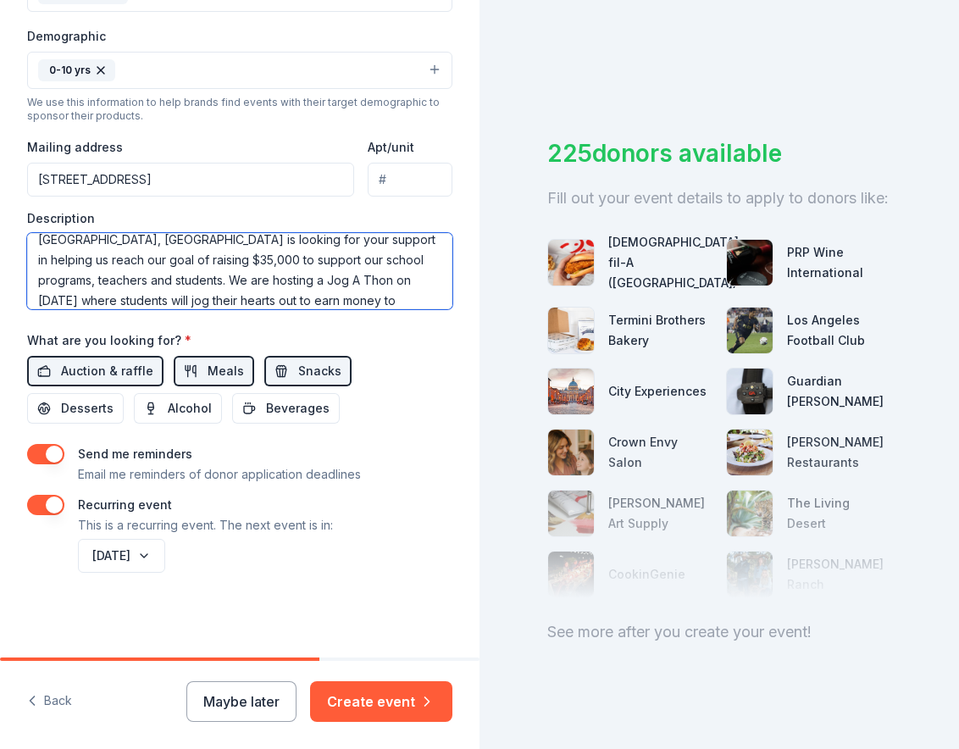
click at [335, 257] on textarea "[GEOGRAPHIC_DATA][DEMOGRAPHIC_DATA][DEMOGRAPHIC_DATA] in [GEOGRAPHIC_DATA], [GE…" at bounding box center [239, 271] width 425 height 76
click at [286, 306] on textarea "[GEOGRAPHIC_DATA][DEMOGRAPHIC_DATA][DEMOGRAPHIC_DATA] in [GEOGRAPHIC_DATA], [GE…" at bounding box center [239, 271] width 425 height 76
paste textarea "support our school programs, teachers and students."
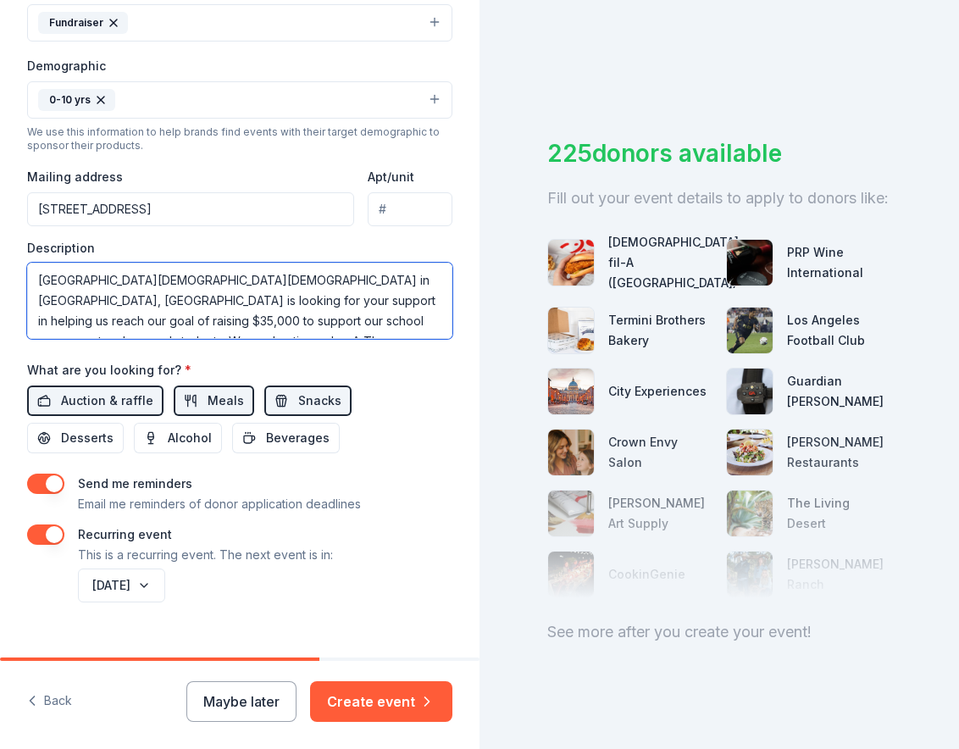
scroll to position [534, 0]
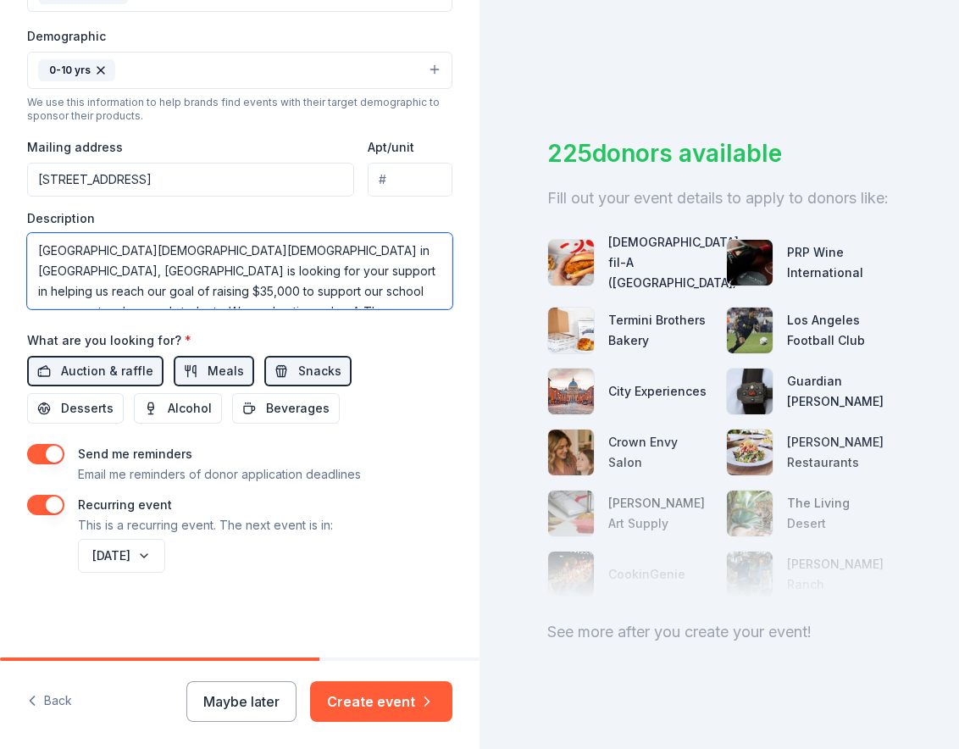
drag, startPoint x: 401, startPoint y: 270, endPoint x: 334, endPoint y: 285, distance: 67.6
click at [334, 285] on textarea "[GEOGRAPHIC_DATA][DEMOGRAPHIC_DATA][DEMOGRAPHIC_DATA] in [GEOGRAPHIC_DATA], [GE…" at bounding box center [239, 271] width 425 height 76
drag, startPoint x: 397, startPoint y: 253, endPoint x: 8, endPoint y: 253, distance: 388.7
click at [8, 253] on div "Tell us about your event. We'll find in-kind donations you can apply for. Event…" at bounding box center [239, 61] width 479 height 1191
drag, startPoint x: 281, startPoint y: 296, endPoint x: 396, endPoint y: 296, distance: 115.2
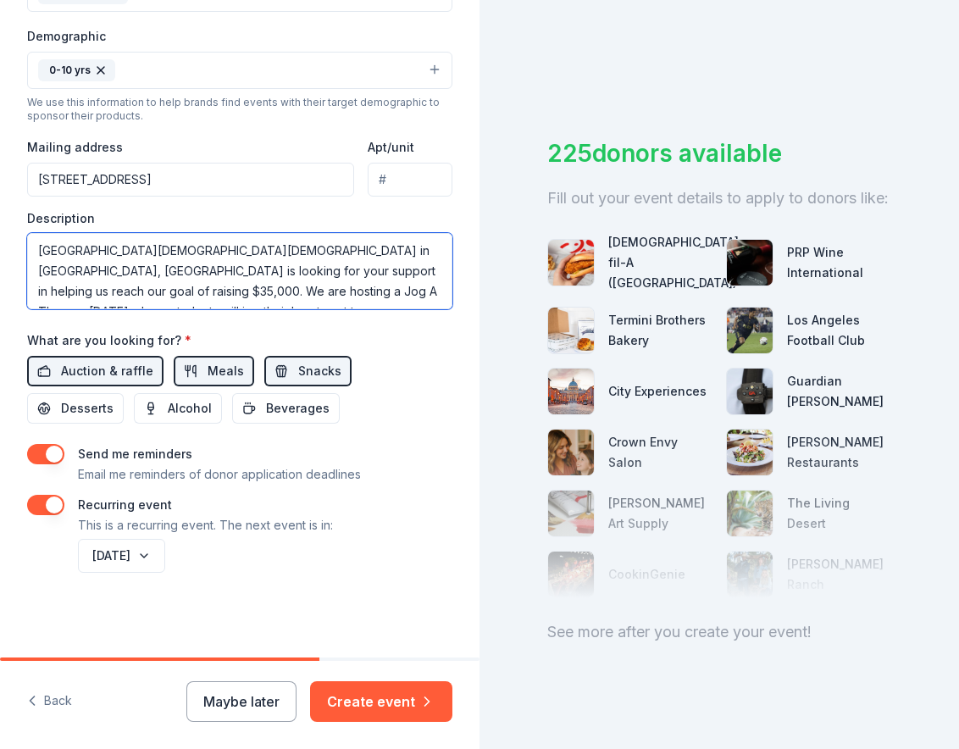
click at [290, 296] on textarea "[GEOGRAPHIC_DATA][DEMOGRAPHIC_DATA][DEMOGRAPHIC_DATA] in [GEOGRAPHIC_DATA], [GE…" at bounding box center [239, 271] width 425 height 76
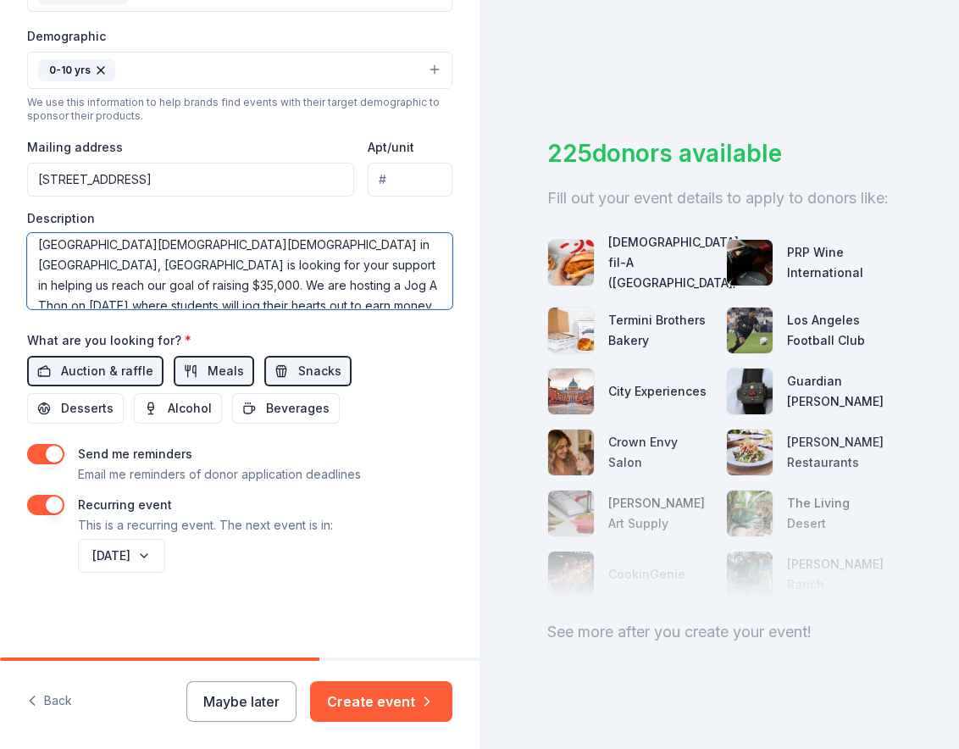
click at [400, 268] on textarea "[GEOGRAPHIC_DATA][DEMOGRAPHIC_DATA][DEMOGRAPHIC_DATA] in [GEOGRAPHIC_DATA], [GE…" at bounding box center [239, 271] width 425 height 76
click at [36, 243] on textarea "[GEOGRAPHIC_DATA][DEMOGRAPHIC_DATA][DEMOGRAPHIC_DATA] in [GEOGRAPHIC_DATA], [GE…" at bounding box center [239, 271] width 425 height 76
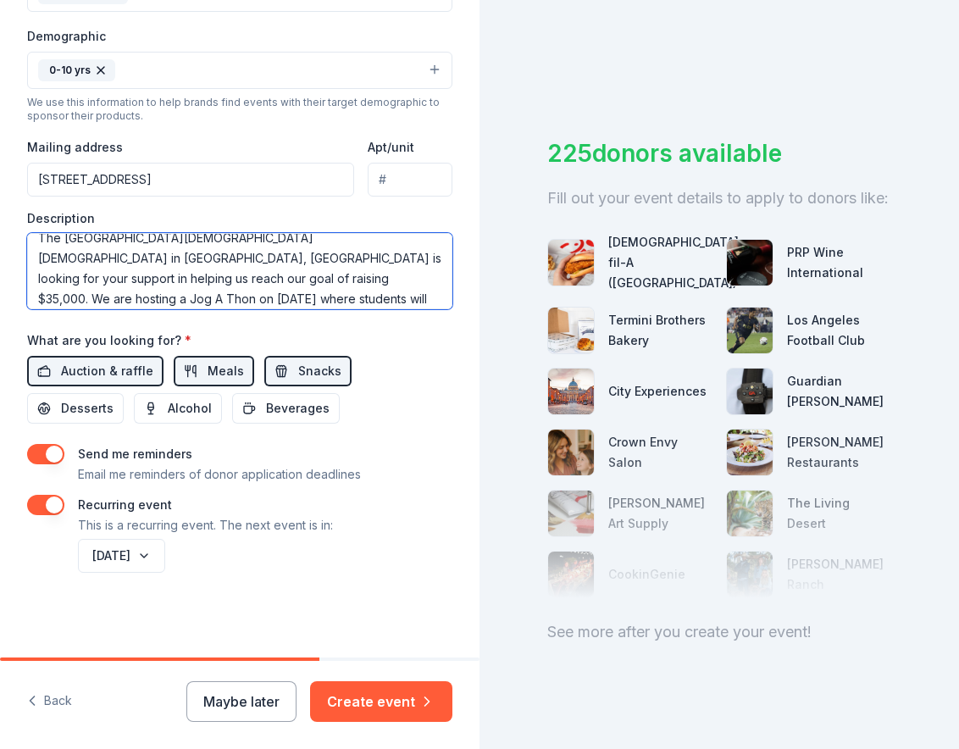
scroll to position [0, 0]
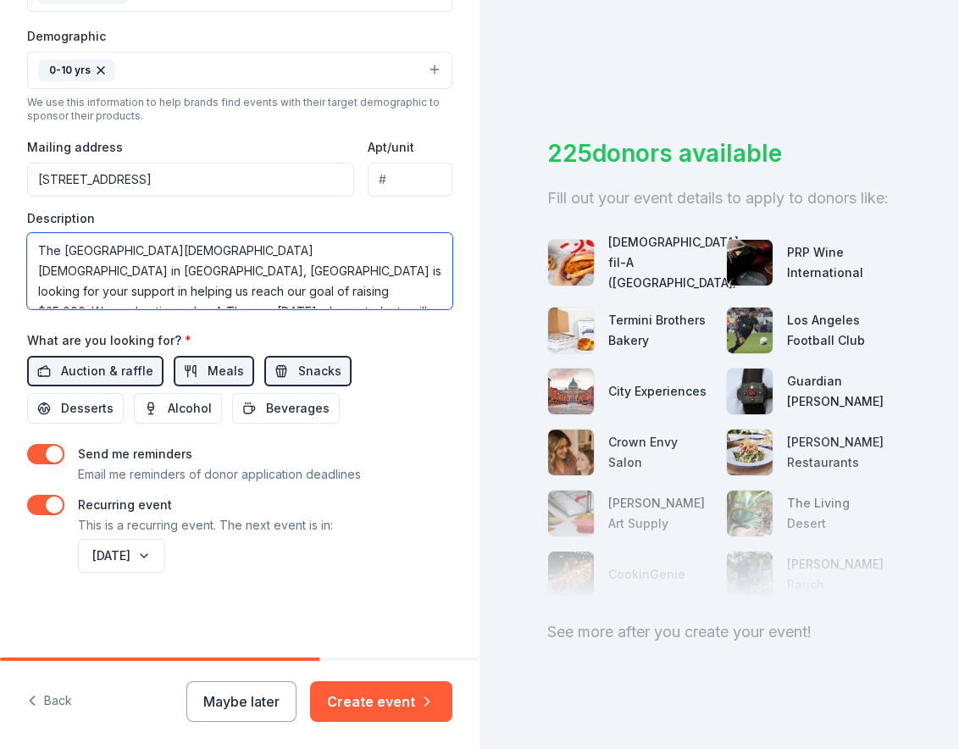
drag, startPoint x: 374, startPoint y: 249, endPoint x: 129, endPoint y: 293, distance: 249.5
click at [129, 293] on textarea "The [GEOGRAPHIC_DATA][DEMOGRAPHIC_DATA][DEMOGRAPHIC_DATA] in [GEOGRAPHIC_DATA],…" at bounding box center [239, 271] width 425 height 76
click at [384, 293] on textarea "The [GEOGRAPHIC_DATA][DEMOGRAPHIC_DATA][DEMOGRAPHIC_DATA] in [GEOGRAPHIC_DATA],…" at bounding box center [239, 271] width 425 height 76
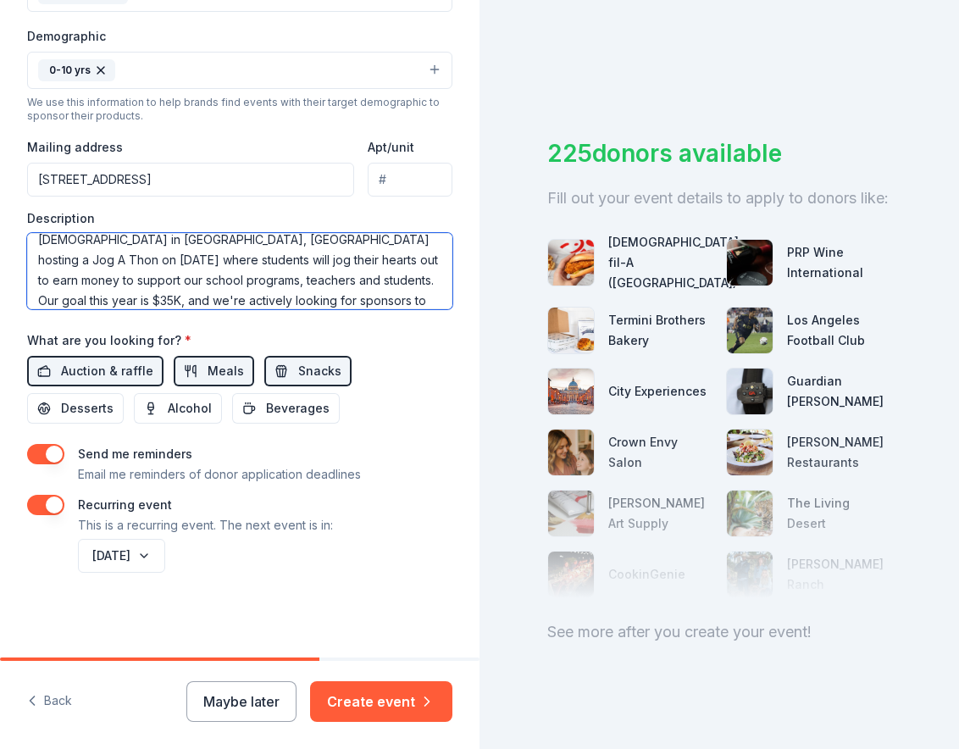
click at [279, 306] on textarea "The [GEOGRAPHIC_DATA][DEMOGRAPHIC_DATA][DEMOGRAPHIC_DATA] in [GEOGRAPHIC_DATA],…" at bounding box center [239, 271] width 425 height 76
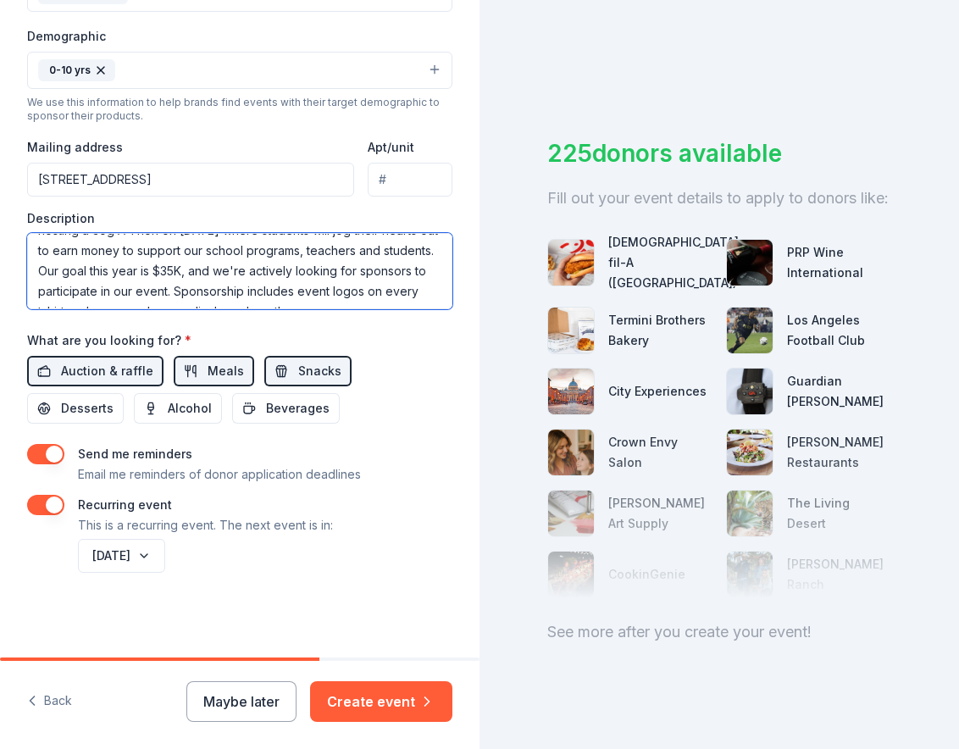
scroll to position [72, 0]
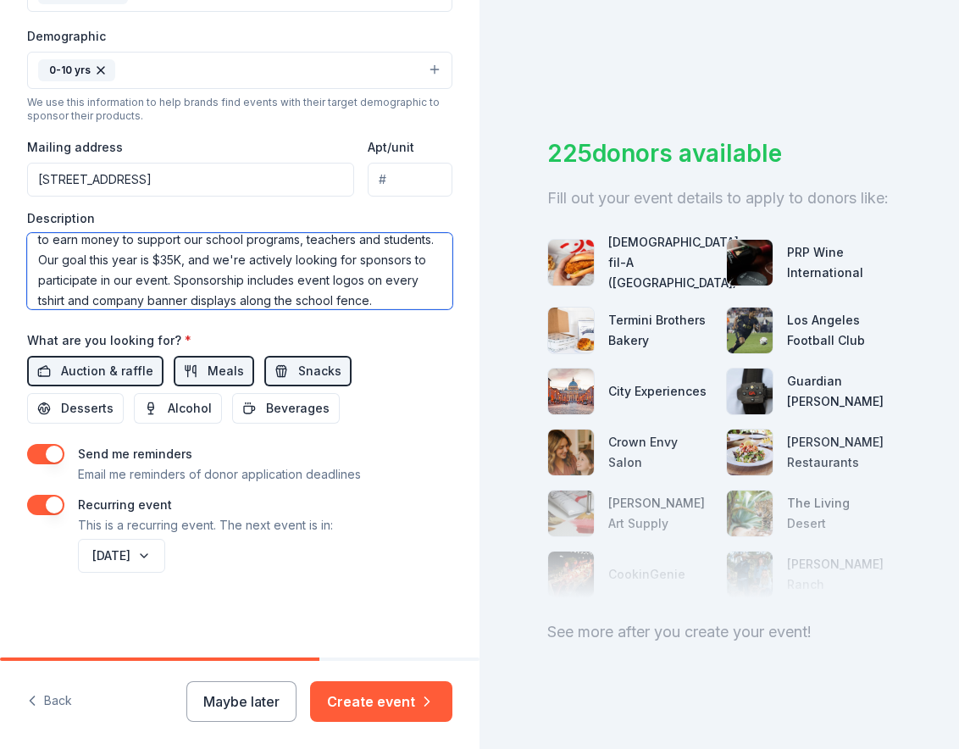
click at [163, 277] on textarea "The [GEOGRAPHIC_DATA][DEMOGRAPHIC_DATA][DEMOGRAPHIC_DATA] in [GEOGRAPHIC_DATA],…" at bounding box center [239, 271] width 425 height 76
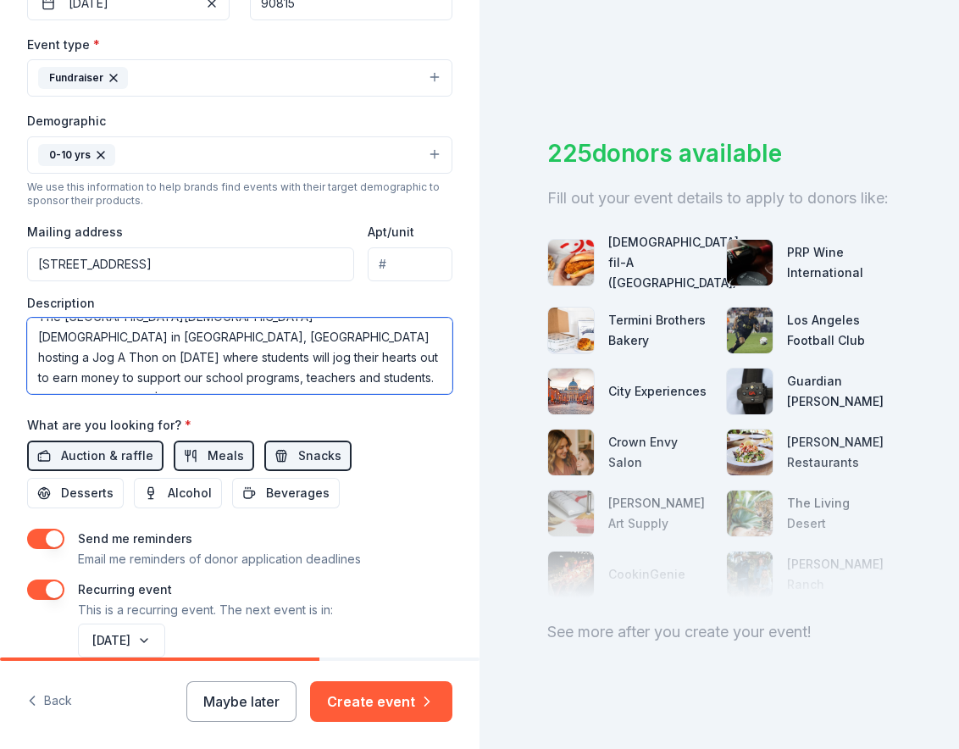
scroll to position [34, 0]
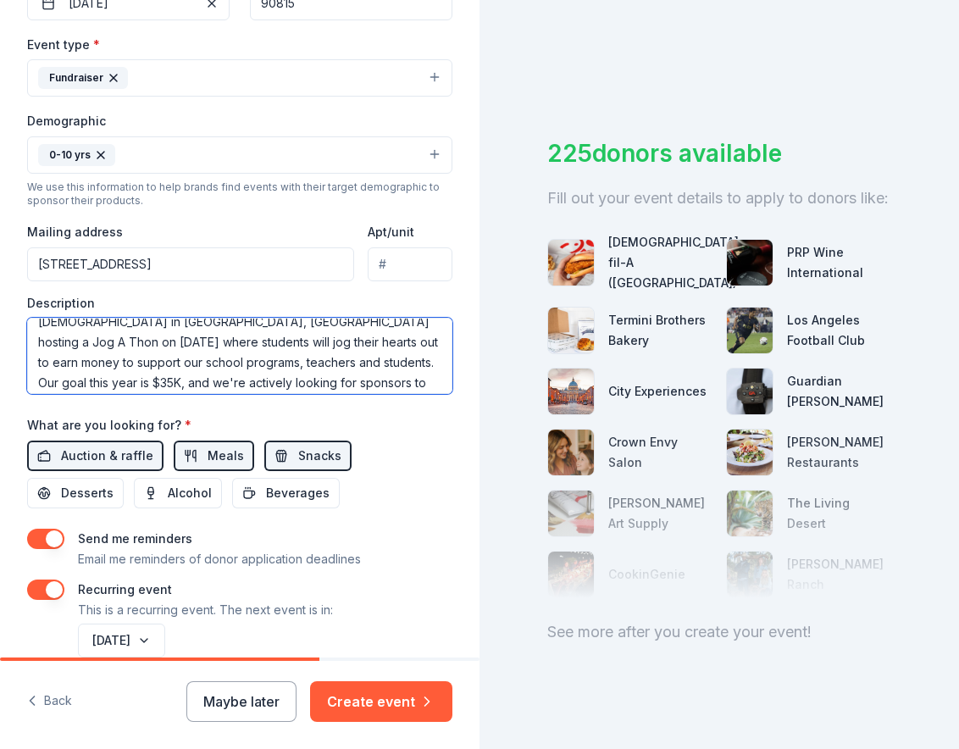
click at [263, 381] on textarea "The [GEOGRAPHIC_DATA][DEMOGRAPHIC_DATA][DEMOGRAPHIC_DATA] in [GEOGRAPHIC_DATA],…" at bounding box center [239, 356] width 425 height 76
click at [319, 360] on textarea "The [GEOGRAPHIC_DATA][DEMOGRAPHIC_DATA][DEMOGRAPHIC_DATA] in [GEOGRAPHIC_DATA],…" at bounding box center [239, 356] width 425 height 76
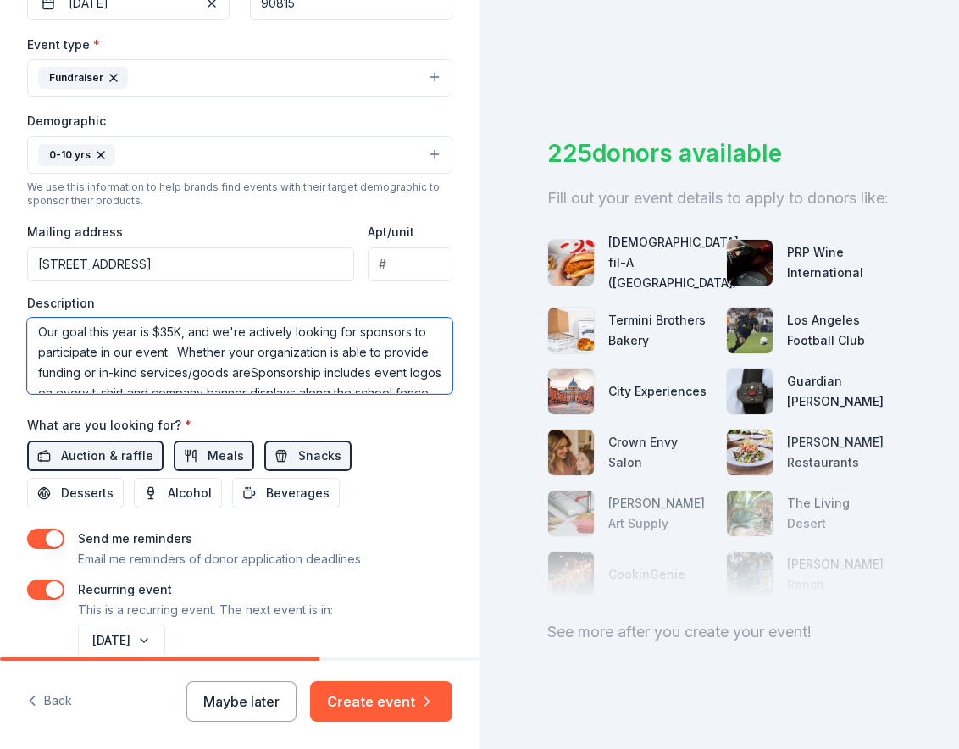
scroll to position [102, 0]
click at [53, 353] on textarea "The [GEOGRAPHIC_DATA][DEMOGRAPHIC_DATA][DEMOGRAPHIC_DATA] in [GEOGRAPHIC_DATA],…" at bounding box center [239, 356] width 425 height 76
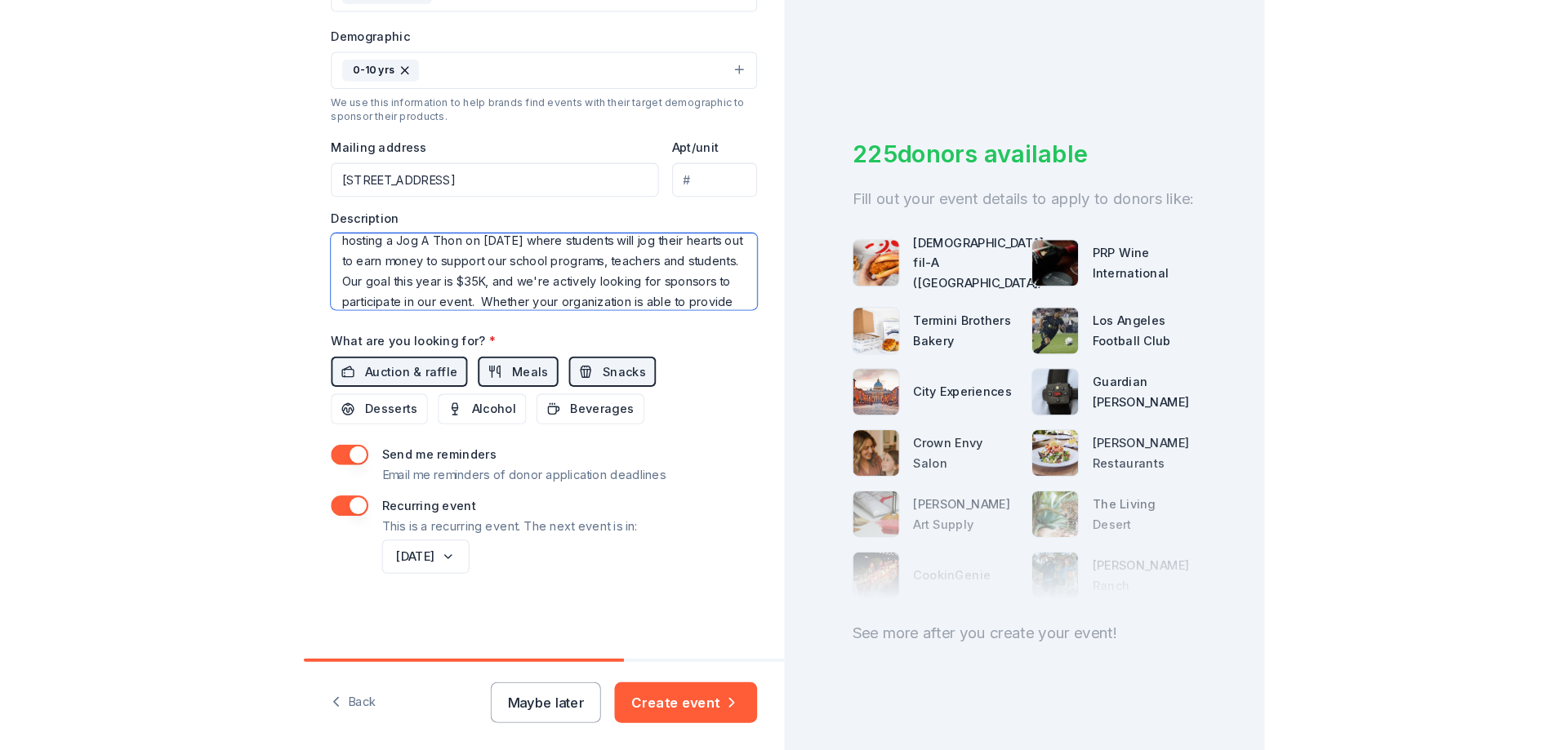
scroll to position [82, 0]
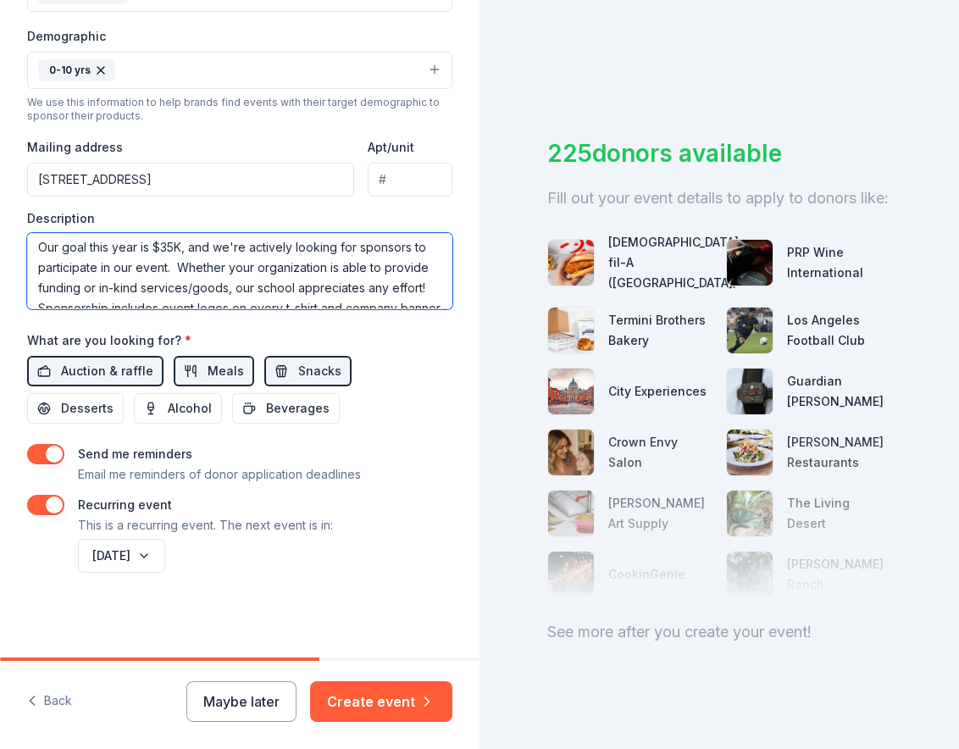
click at [329, 265] on textarea "The [GEOGRAPHIC_DATA][DEMOGRAPHIC_DATA][DEMOGRAPHIC_DATA] in [GEOGRAPHIC_DATA],…" at bounding box center [239, 271] width 425 height 76
click at [285, 286] on textarea "The [GEOGRAPHIC_DATA][DEMOGRAPHIC_DATA][DEMOGRAPHIC_DATA] in [GEOGRAPHIC_DATA],…" at bounding box center [239, 271] width 425 height 76
type textarea "The [GEOGRAPHIC_DATA][DEMOGRAPHIC_DATA][DEMOGRAPHIC_DATA] in [GEOGRAPHIC_DATA],…"
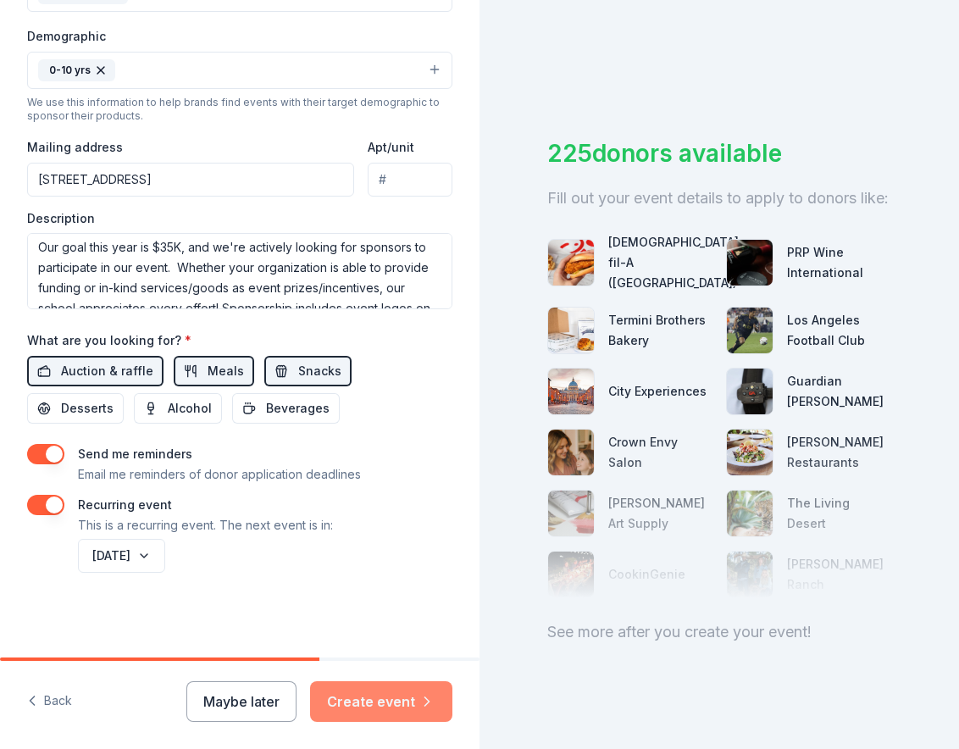
click at [395, 718] on button "Create event" at bounding box center [381, 701] width 142 height 41
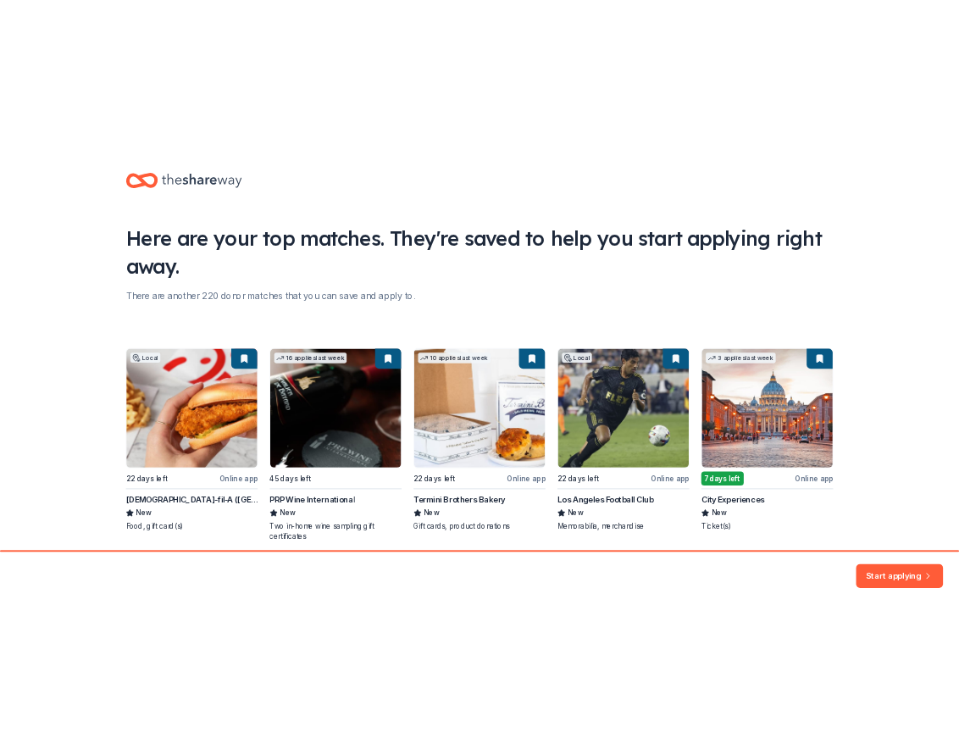
scroll to position [66, 0]
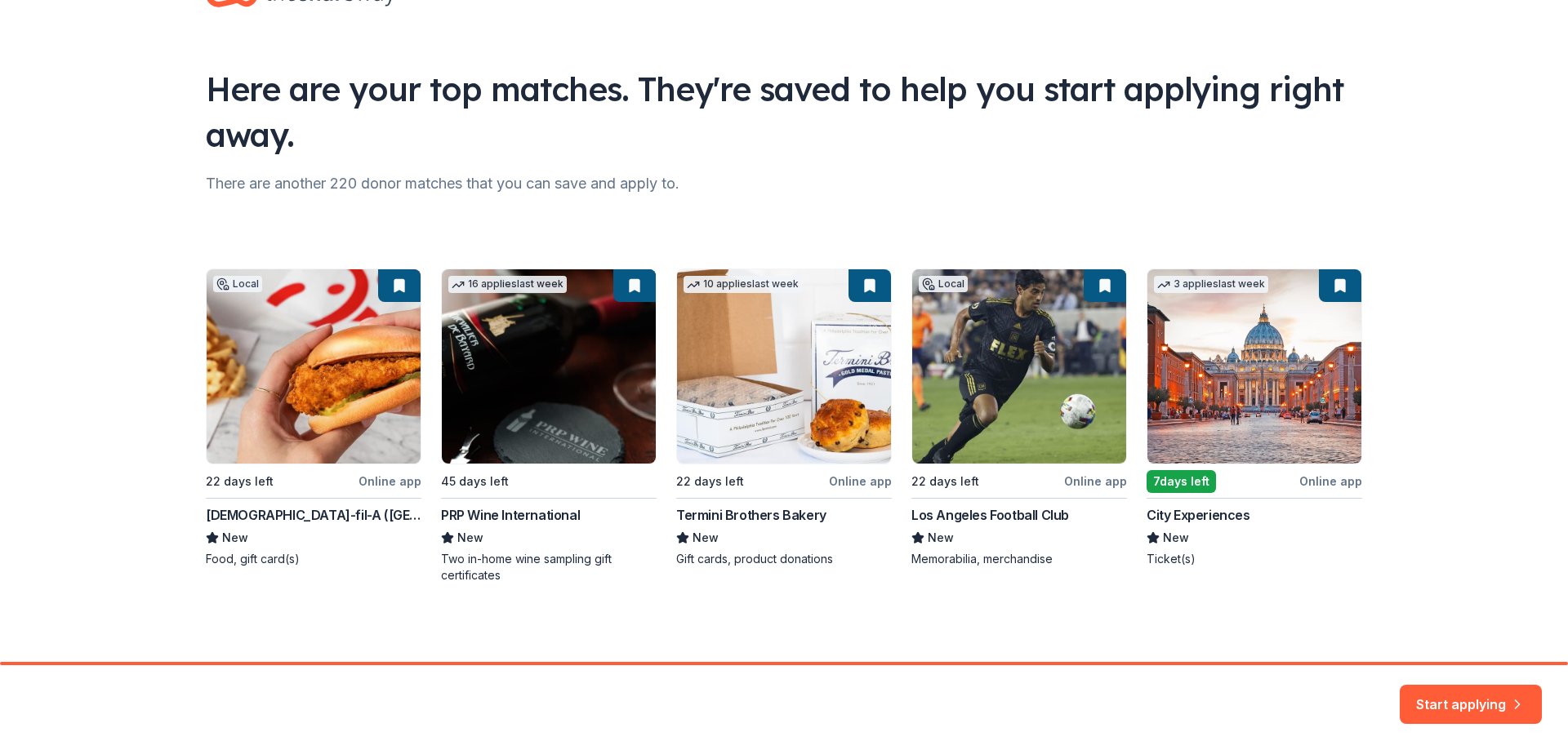
click at [352, 461] on div "Local 22 days left Online app [DEMOGRAPHIC_DATA]-fil-A ([GEOGRAPHIC_DATA]) New …" at bounding box center [783, 426] width 1156 height 315
click at [304, 327] on div "Local 22 days left Online app [DEMOGRAPHIC_DATA]-fil-A ([GEOGRAPHIC_DATA]) New …" at bounding box center [783, 426] width 1156 height 315
drag, startPoint x: 822, startPoint y: 509, endPoint x: 668, endPoint y: 509, distance: 154.0
click at [668, 509] on div "Local 22 days left Online app [DEMOGRAPHIC_DATA]-fil-A ([GEOGRAPHIC_DATA]) New …" at bounding box center [783, 426] width 1156 height 315
copy div "Termini Brothers Bakery"
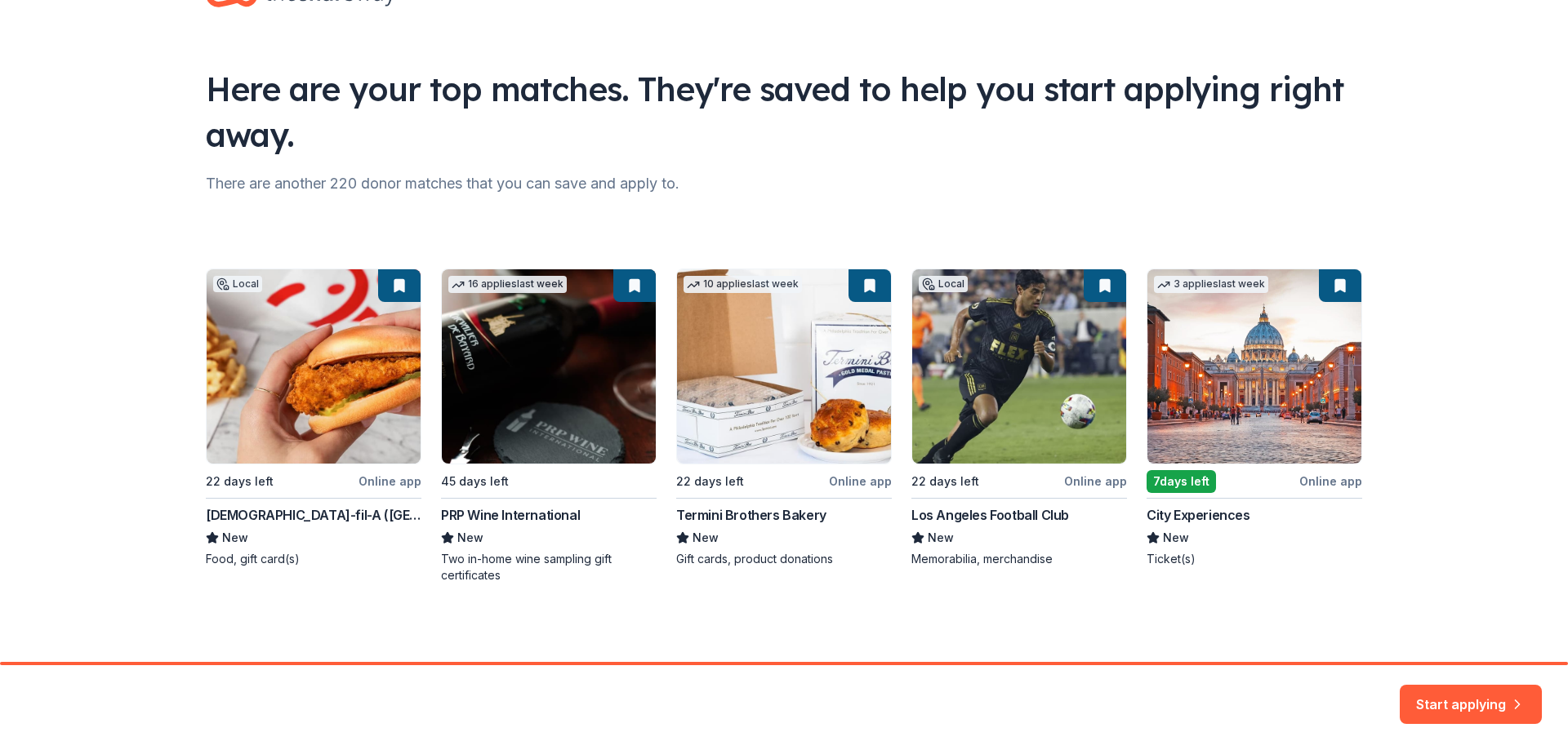
drag, startPoint x: 317, startPoint y: 384, endPoint x: 284, endPoint y: 468, distance: 90.2
click at [316, 384] on div "Local 22 days left Online app [DEMOGRAPHIC_DATA]-fil-A ([GEOGRAPHIC_DATA]) New …" at bounding box center [783, 426] width 1156 height 315
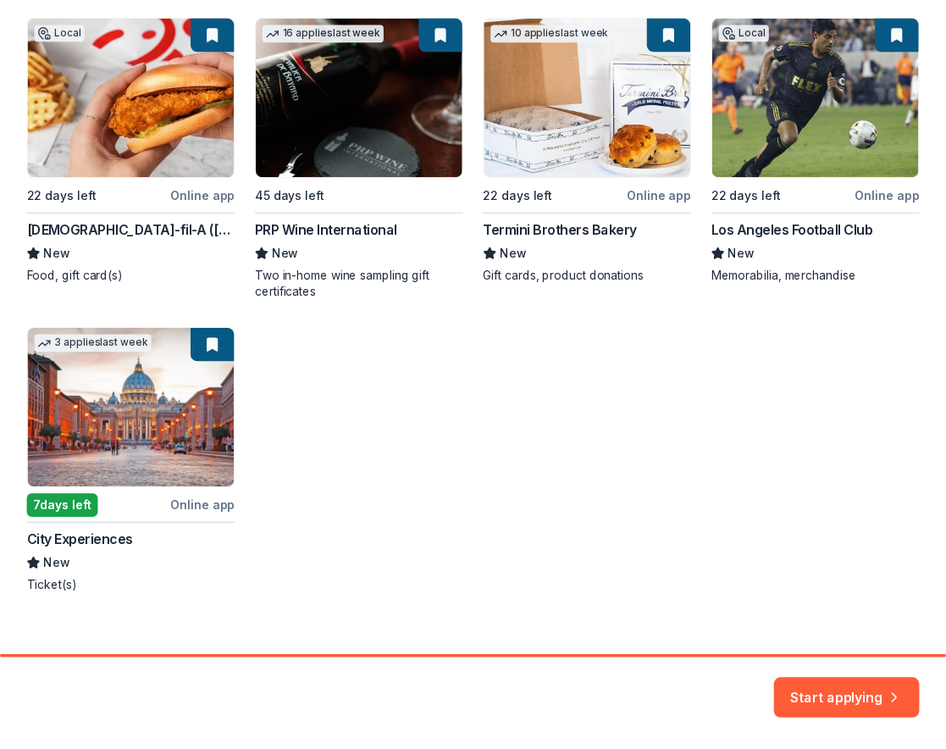
scroll to position [351, 0]
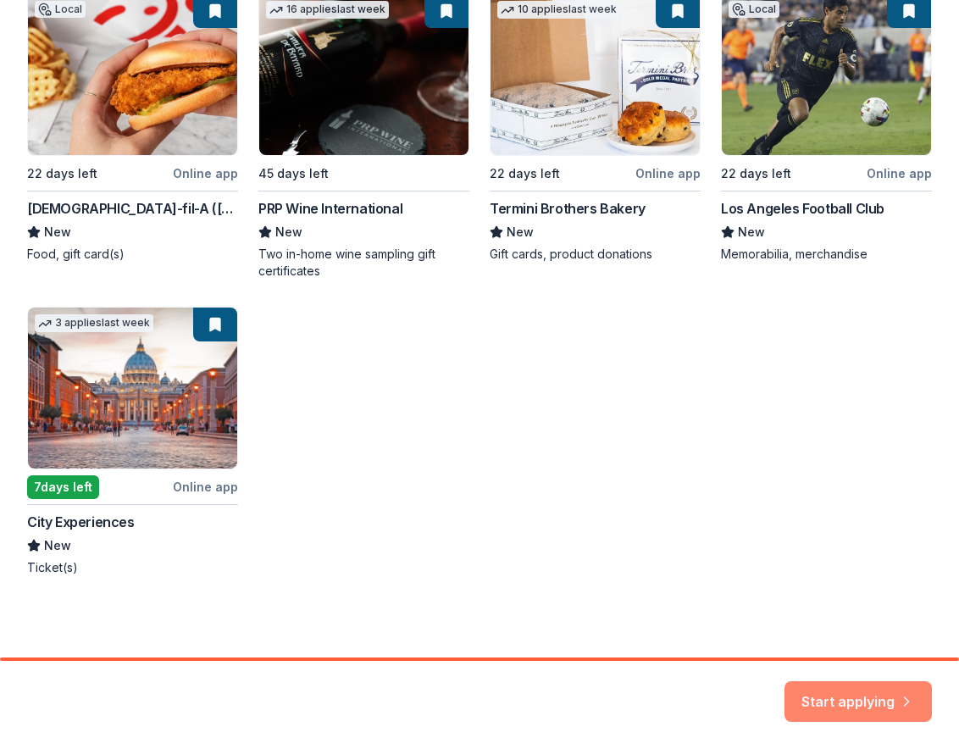
click at [819, 699] on button "Start applying" at bounding box center [857, 691] width 147 height 41
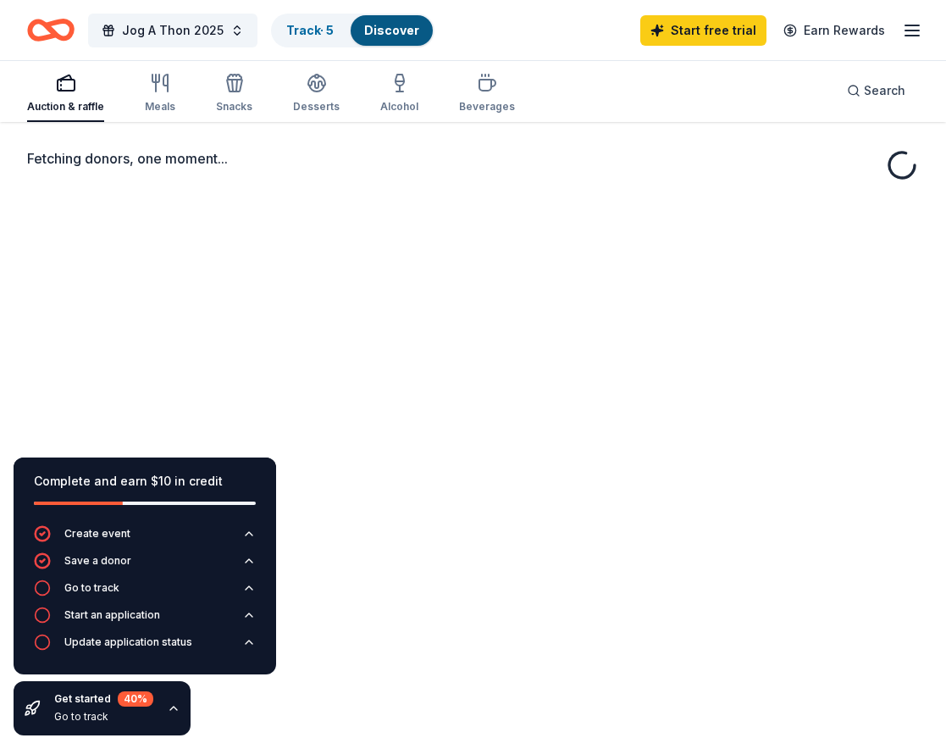
scroll to position [124, 0]
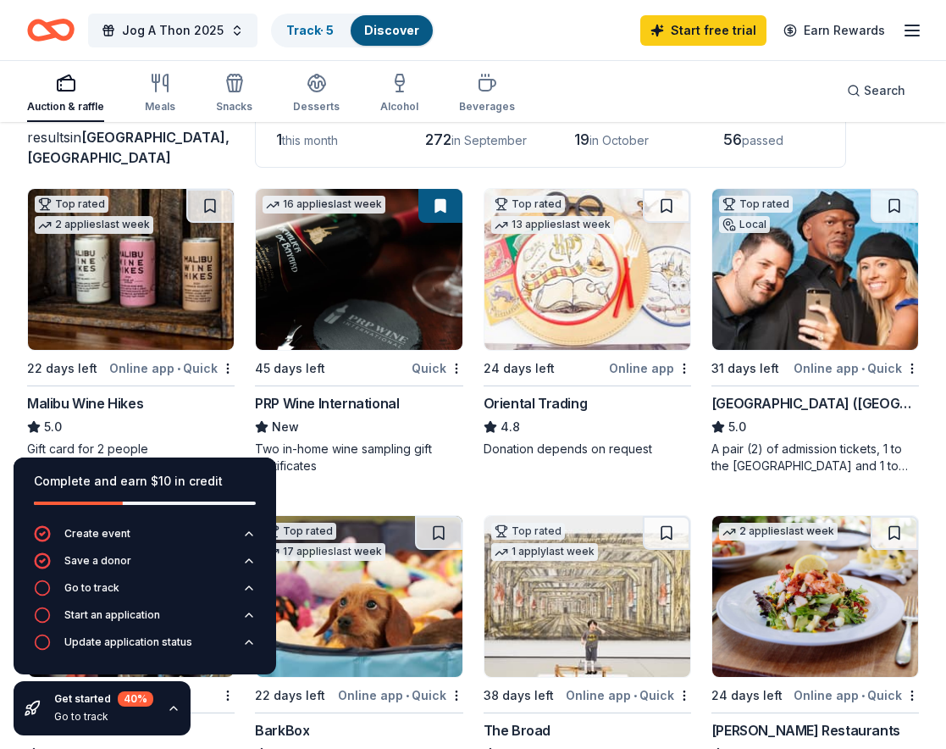
click at [599, 296] on img at bounding box center [587, 269] width 206 height 161
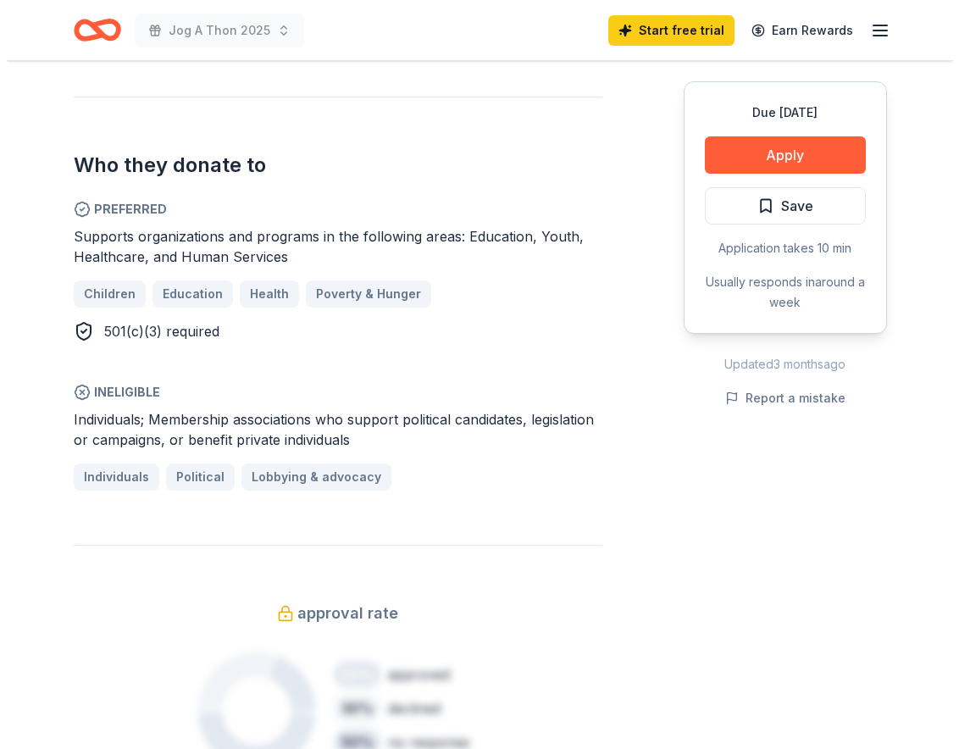
scroll to position [847, 0]
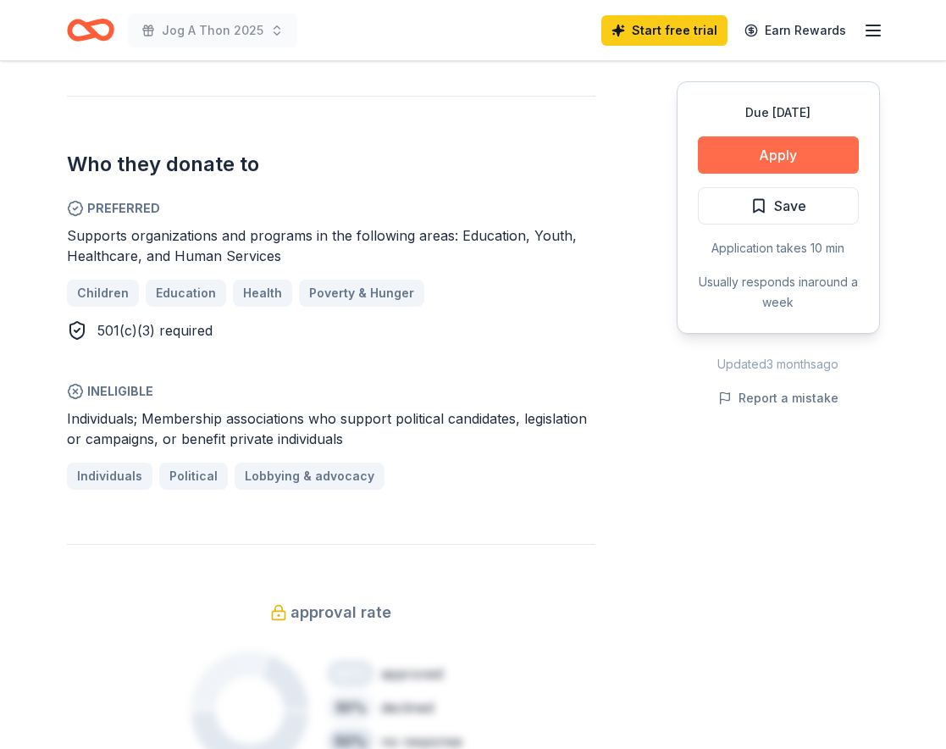
click at [764, 150] on button "Apply" at bounding box center [778, 154] width 161 height 37
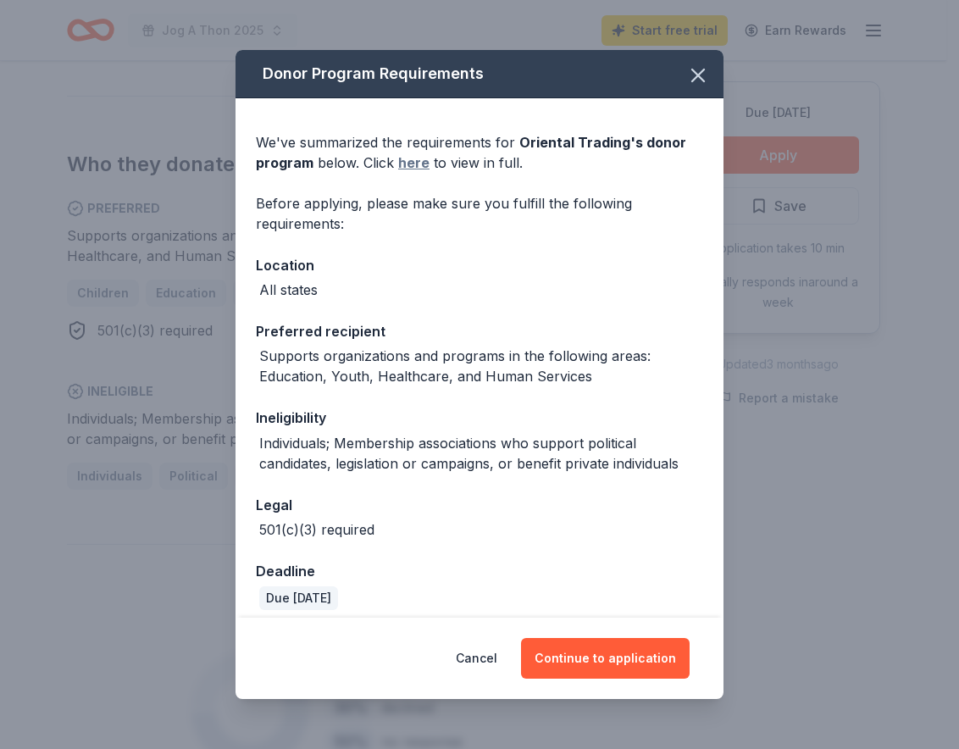
click at [400, 165] on link "here" at bounding box center [413, 162] width 31 height 20
